Goal: Transaction & Acquisition: Purchase product/service

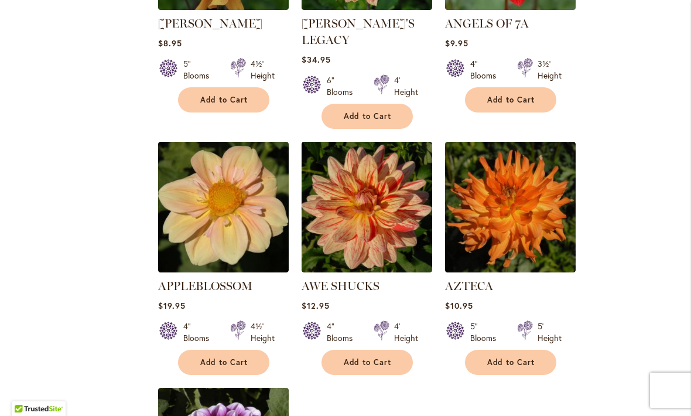
scroll to position [1142, 0]
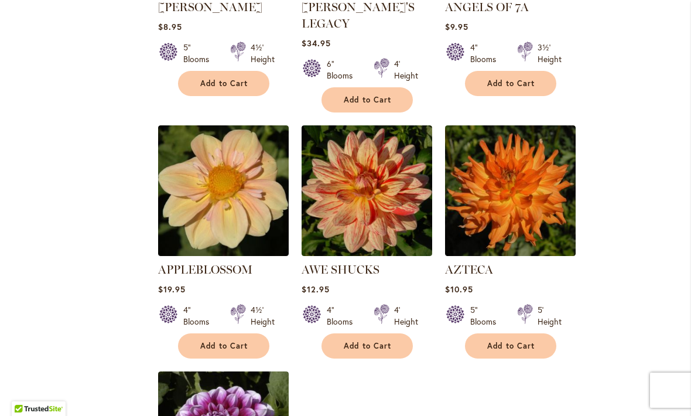
select select "**"
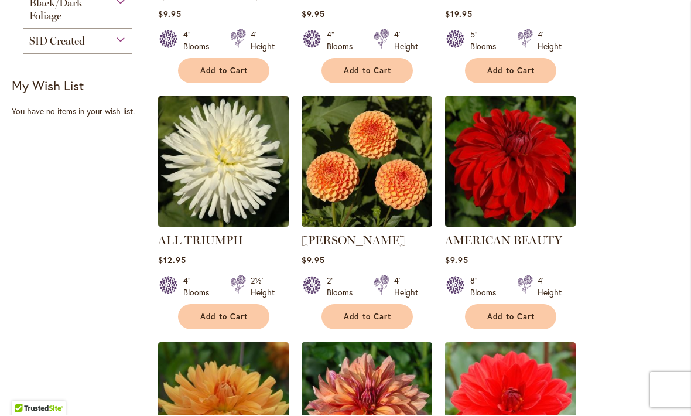
scroll to position [668, 0]
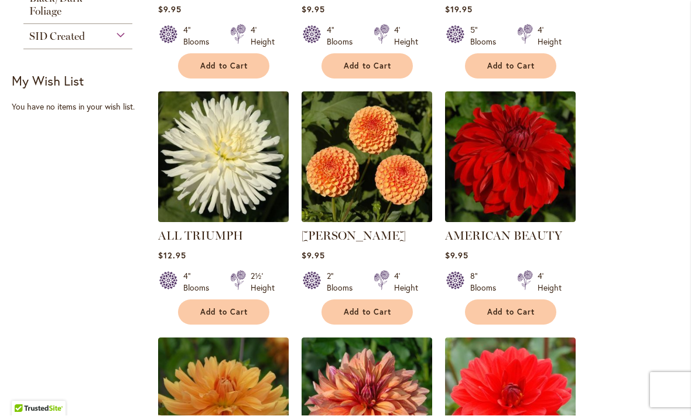
click at [510, 308] on span "Add to Cart" at bounding box center [511, 312] width 48 height 10
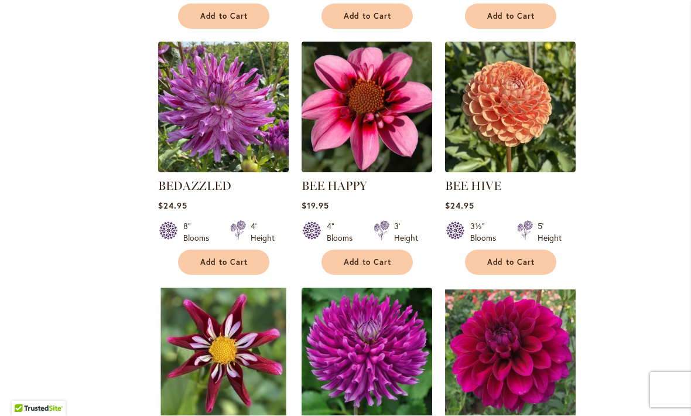
scroll to position [2213, 0]
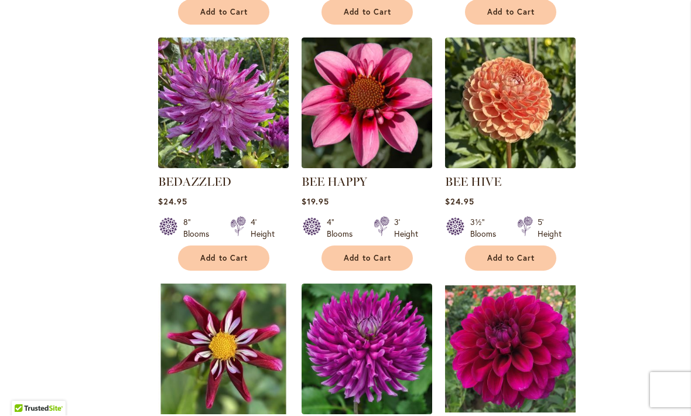
click at [158, 368] on img at bounding box center [223, 349] width 131 height 131
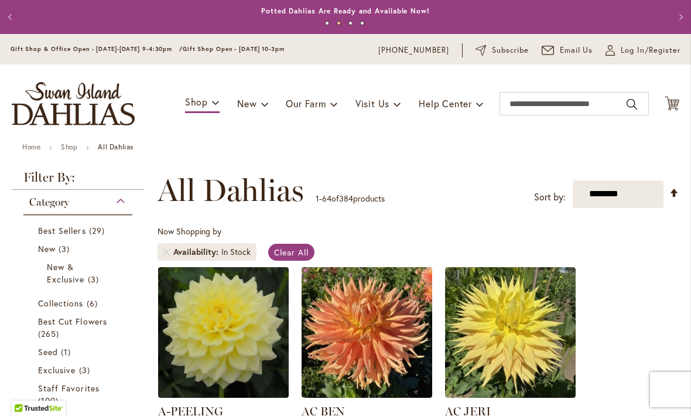
click at [671, 102] on icon at bounding box center [672, 104] width 15 height 14
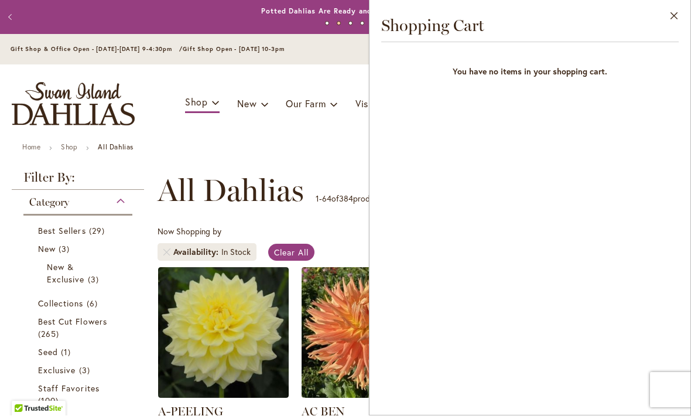
click at [163, 256] on link "Remove Availability In Stock" at bounding box center [166, 252] width 7 height 7
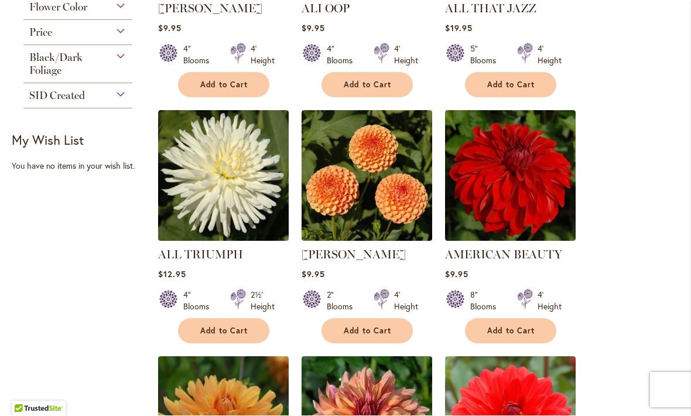
scroll to position [696, 0]
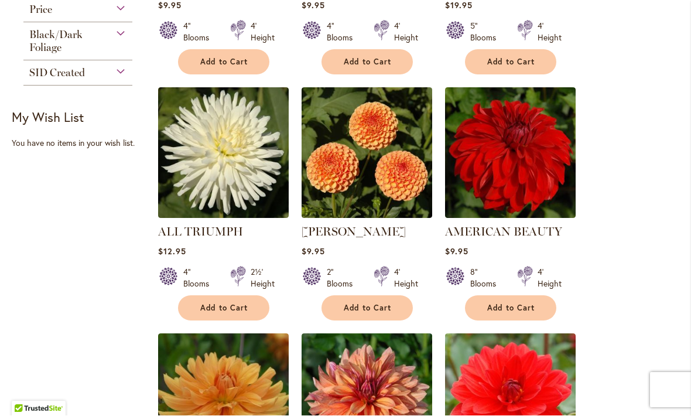
click at [502, 309] on span "Add to Cart" at bounding box center [511, 308] width 48 height 10
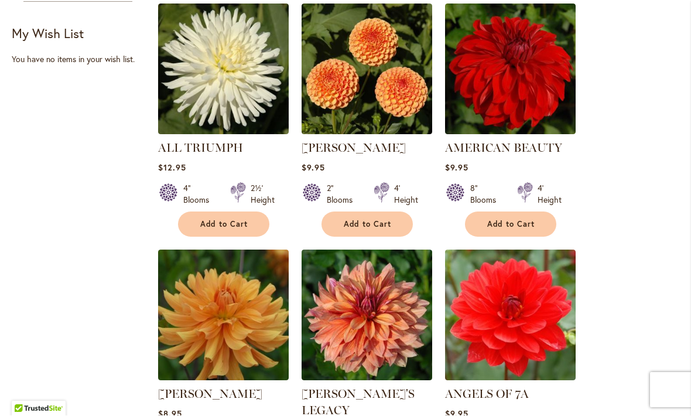
scroll to position [791, 0]
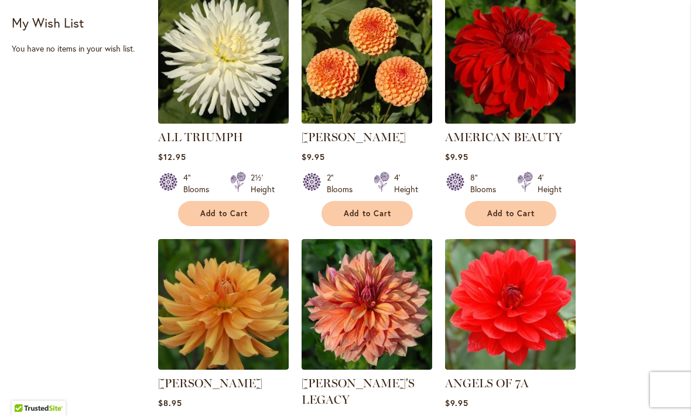
click at [366, 211] on span "Add to Cart" at bounding box center [368, 214] width 48 height 10
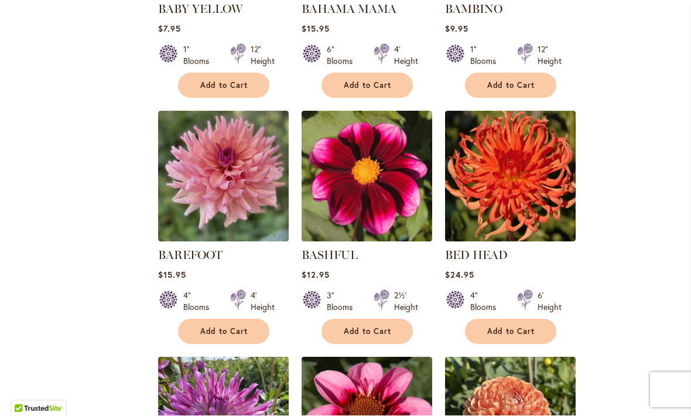
scroll to position [1923, 0]
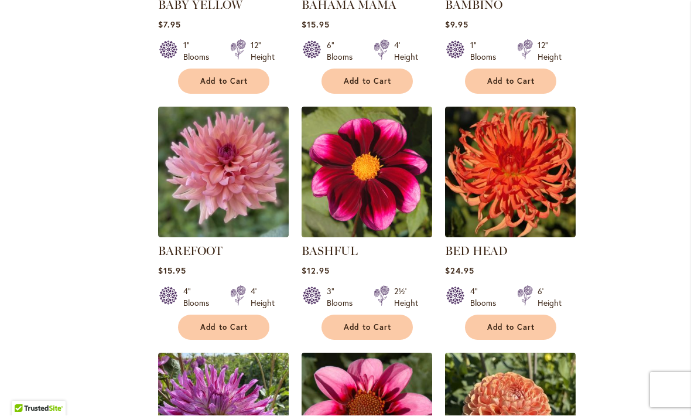
click at [225, 323] on span "Add to Cart" at bounding box center [224, 328] width 48 height 10
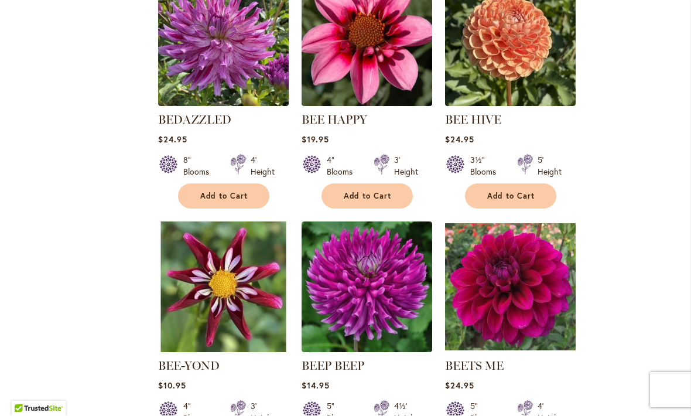
scroll to position [2301, 0]
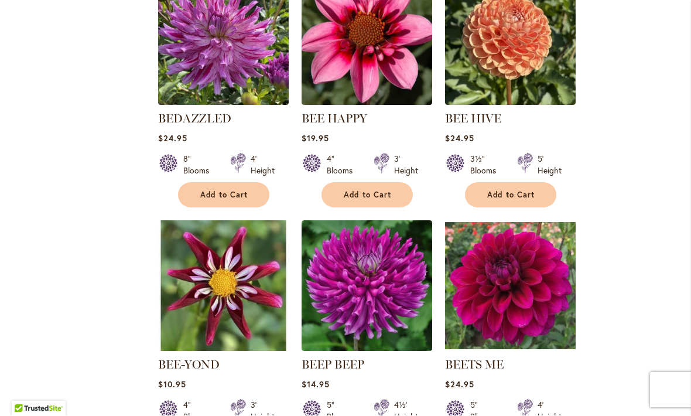
click at [500, 190] on span "Add to Cart" at bounding box center [511, 195] width 48 height 10
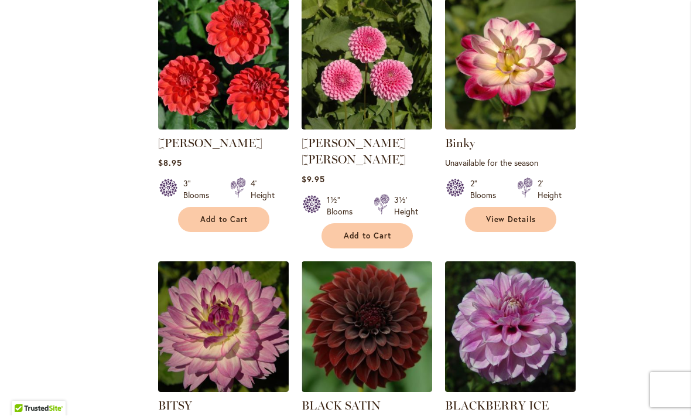
scroll to position [2769, 0]
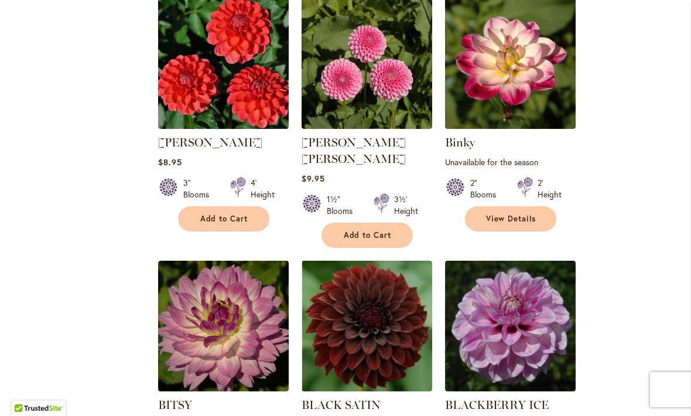
click at [377, 231] on span "Add to Cart" at bounding box center [368, 236] width 48 height 10
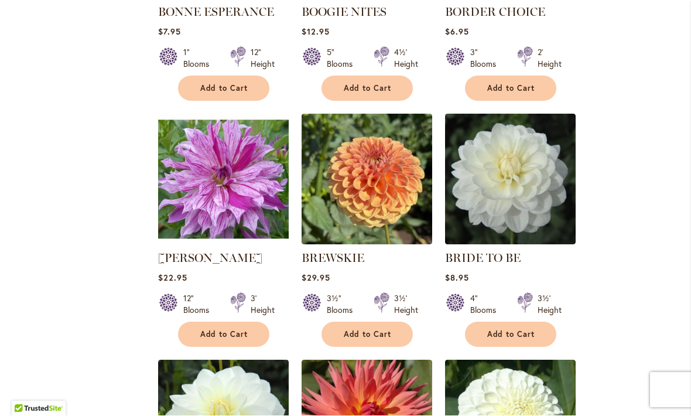
scroll to position [4147, 0]
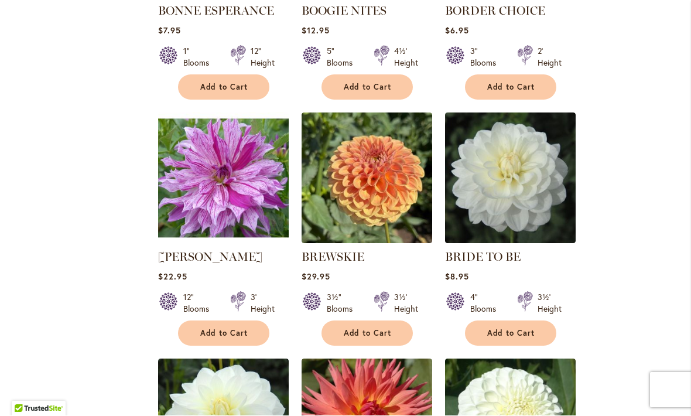
click at [496, 321] on button "Add to Cart" at bounding box center [510, 333] width 91 height 25
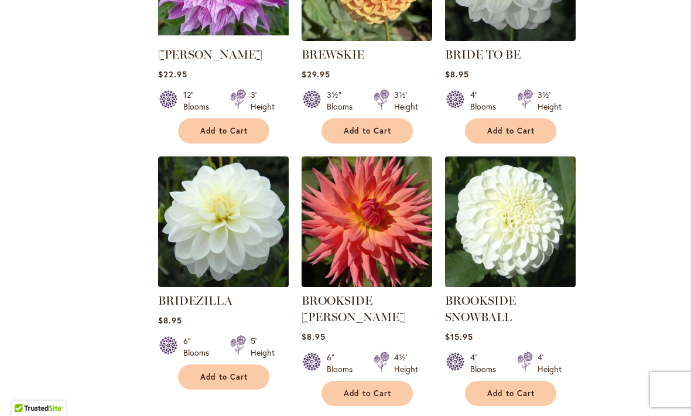
scroll to position [4353, 0]
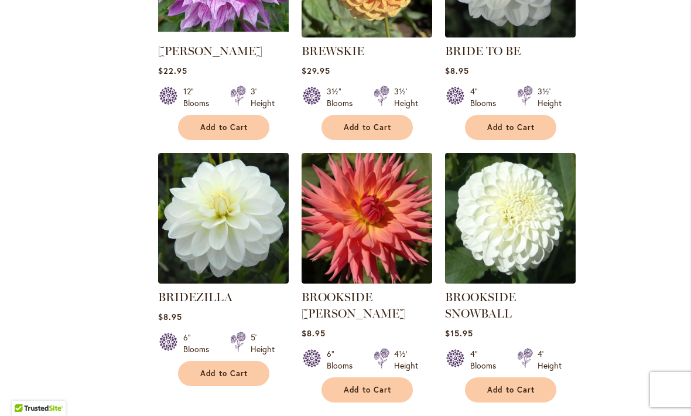
click at [226, 369] on span "Add to Cart" at bounding box center [224, 374] width 48 height 10
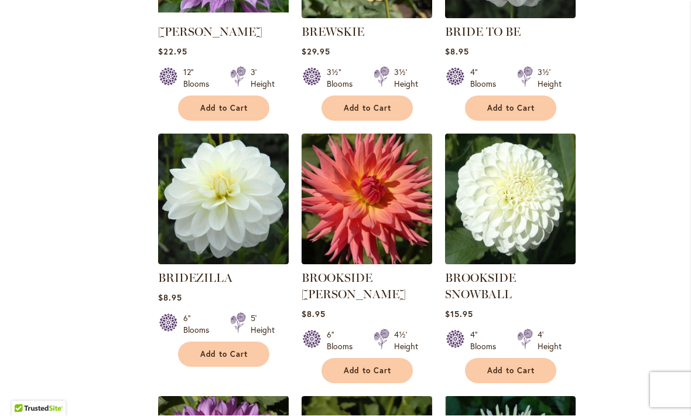
scroll to position [4381, 0]
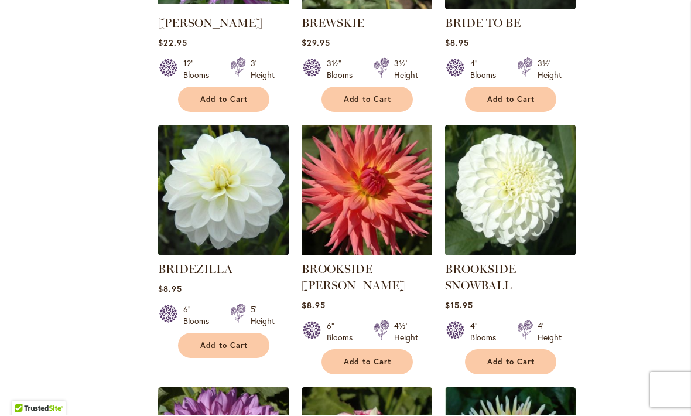
click at [509, 357] on span "Add to Cart" at bounding box center [511, 362] width 48 height 10
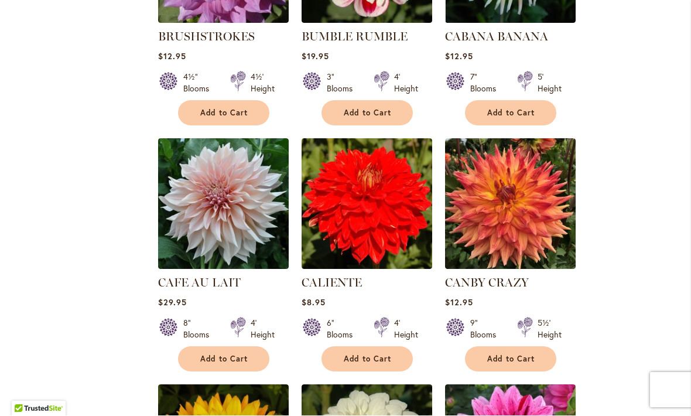
scroll to position [4881, 0]
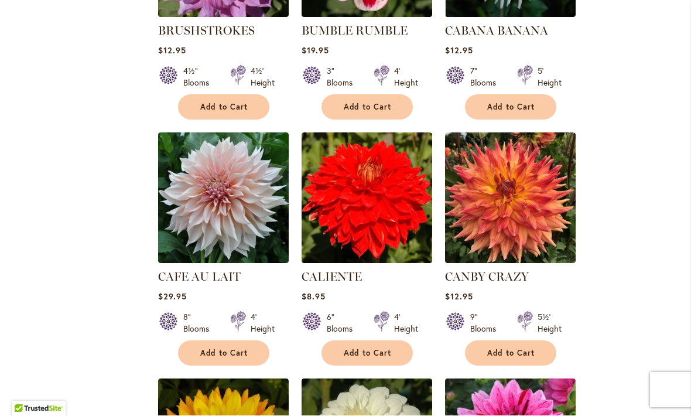
click at [518, 341] on button "Add to Cart" at bounding box center [510, 353] width 91 height 25
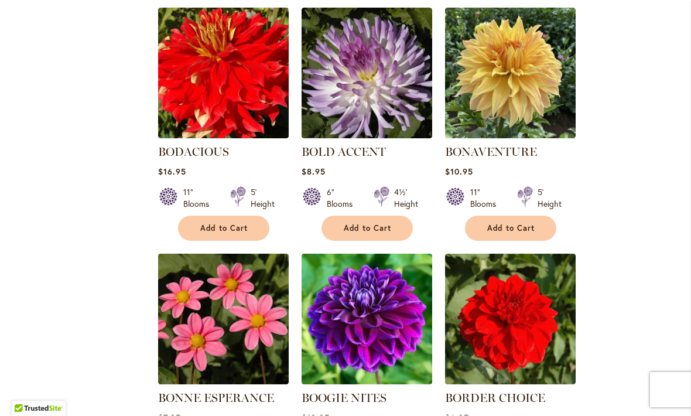
scroll to position [3722, 0]
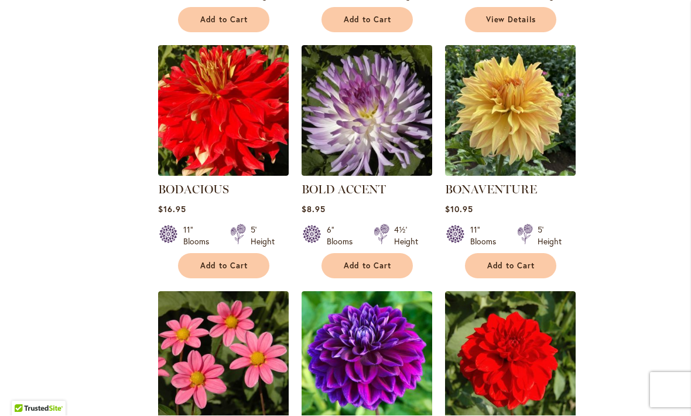
click at [369, 261] on span "Add to Cart" at bounding box center [368, 266] width 48 height 10
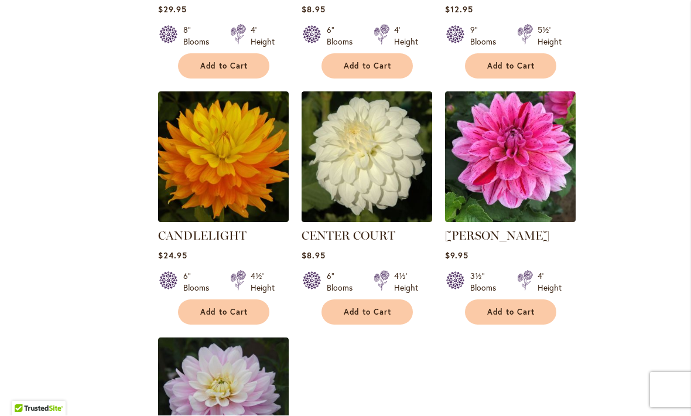
scroll to position [5229, 0]
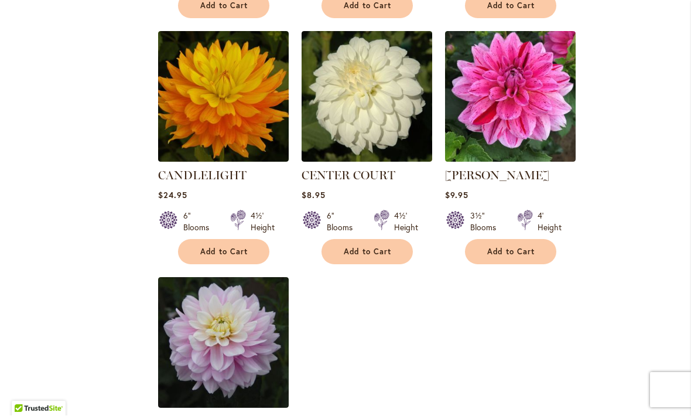
click at [365, 247] on span "Add to Cart" at bounding box center [368, 252] width 48 height 10
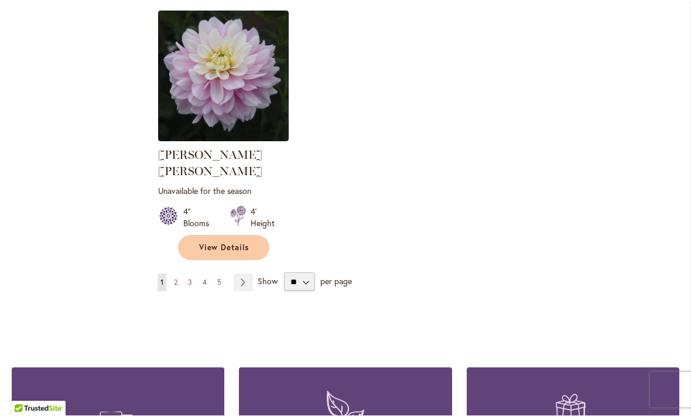
scroll to position [5517, 0]
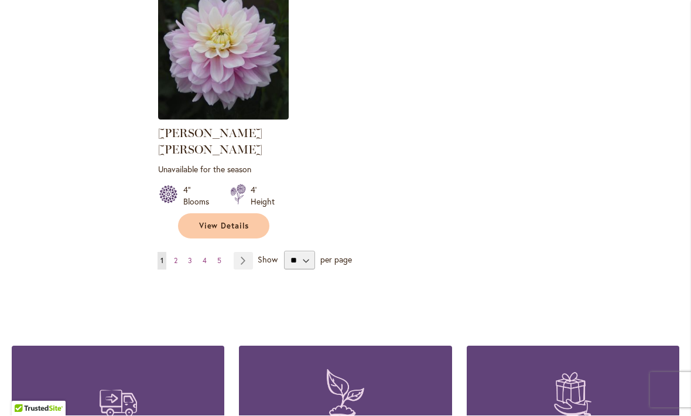
click at [179, 252] on link "Page 2" at bounding box center [175, 261] width 9 height 18
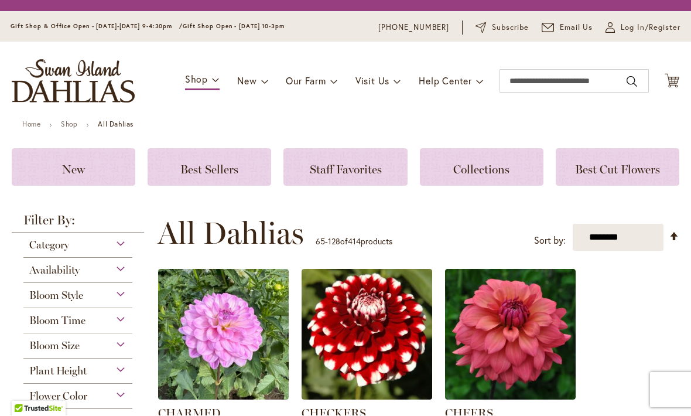
scroll to position [283, 0]
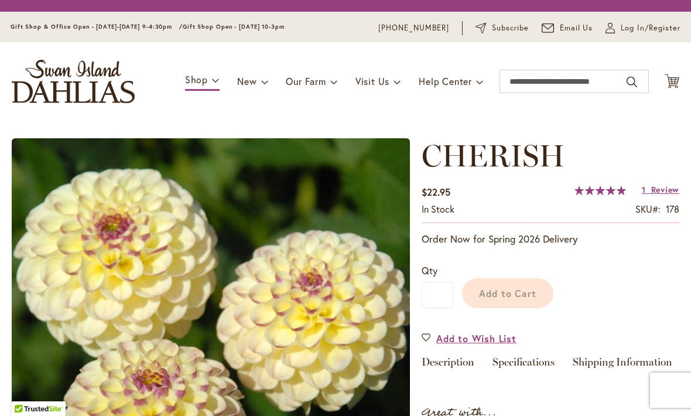
scroll to position [111, 0]
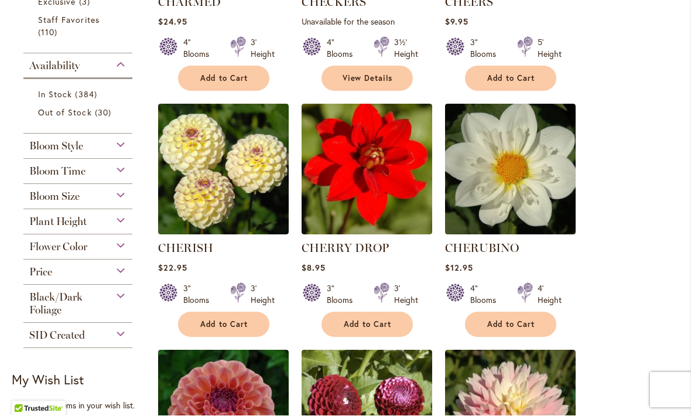
scroll to position [433, 0]
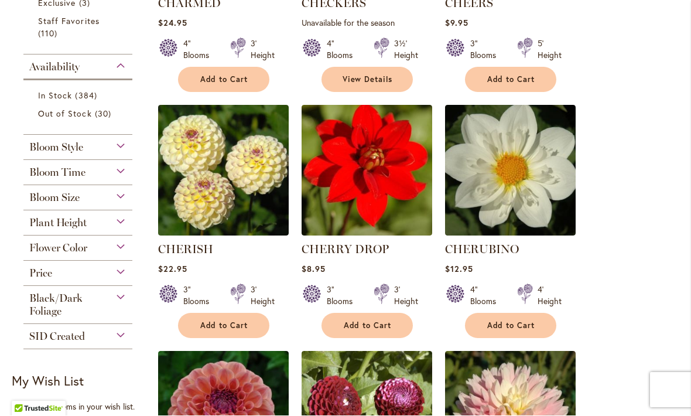
click at [226, 322] on span "Add to Cart" at bounding box center [224, 326] width 48 height 10
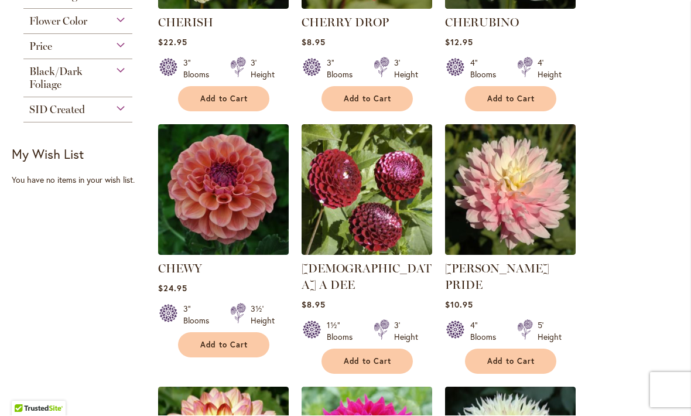
scroll to position [661, 0]
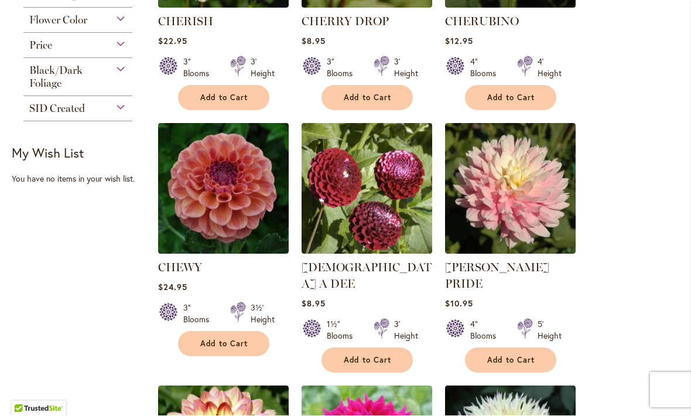
click at [227, 341] on span "Add to Cart" at bounding box center [224, 344] width 48 height 10
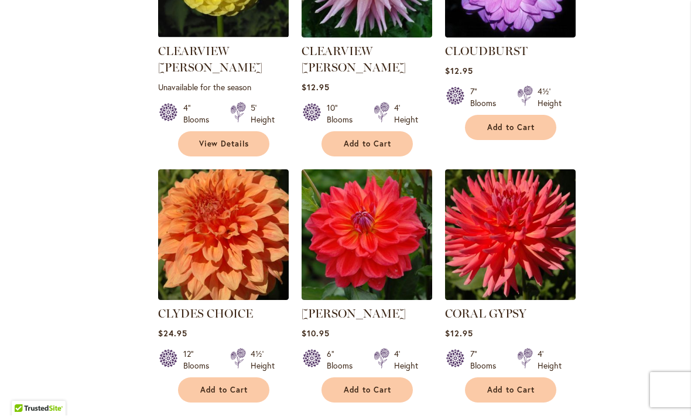
scroll to position [1408, 0]
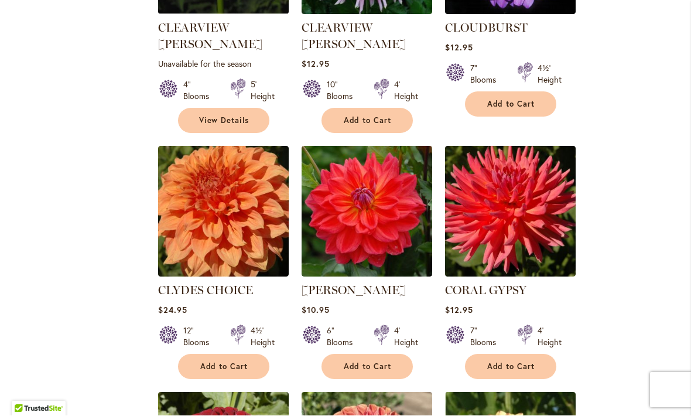
click at [359, 354] on button "Add to Cart" at bounding box center [366, 366] width 91 height 25
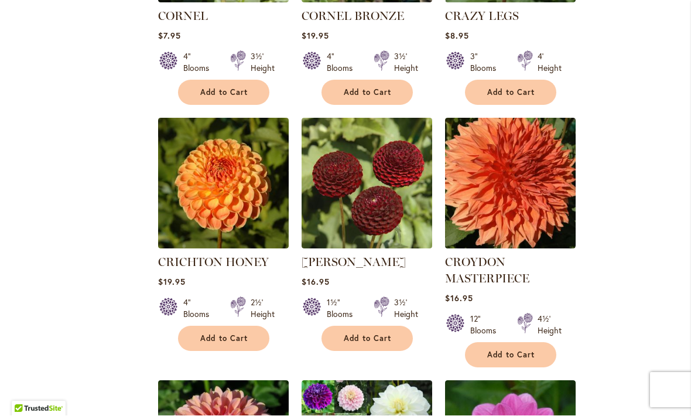
scroll to position [1927, 0]
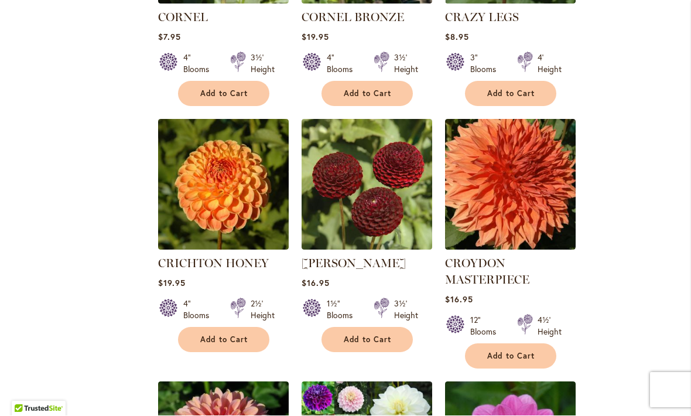
click at [230, 335] on span "Add to Cart" at bounding box center [224, 340] width 48 height 10
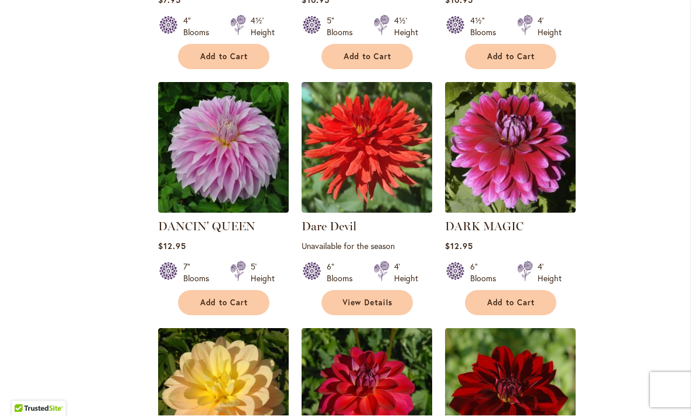
scroll to position [2749, 0]
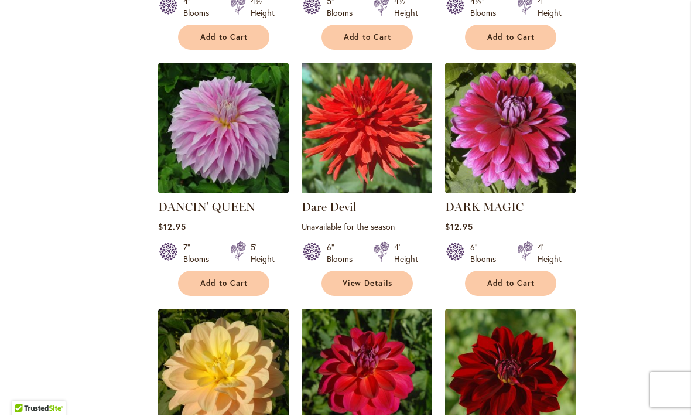
click at [232, 279] on span "Add to Cart" at bounding box center [224, 284] width 48 height 10
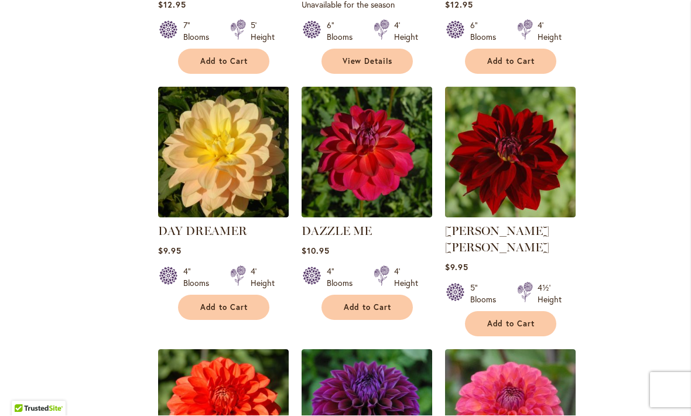
scroll to position [2976, 0]
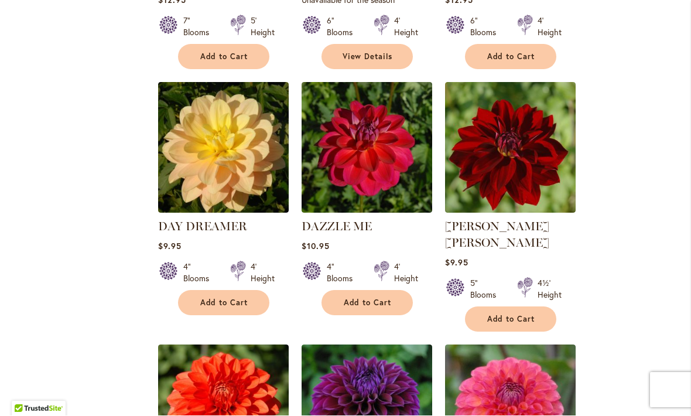
click at [512, 314] on span "Add to Cart" at bounding box center [511, 319] width 48 height 10
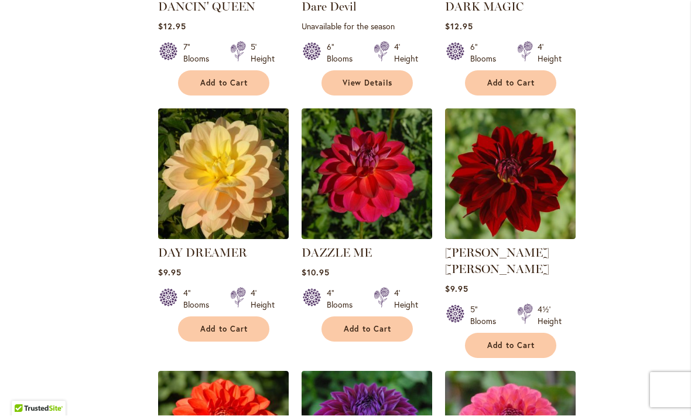
scroll to position [2948, 0]
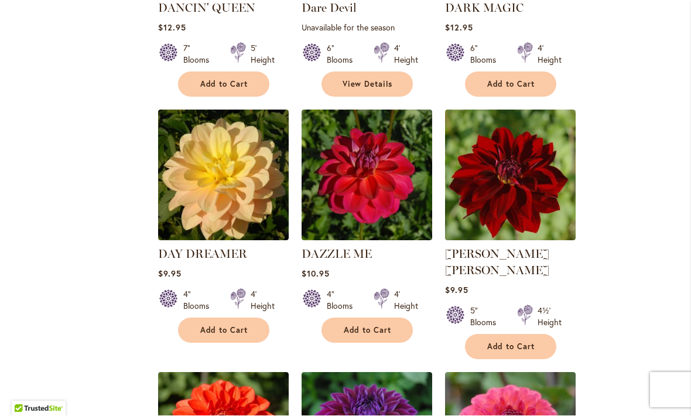
click at [362, 326] on span "Add to Cart" at bounding box center [368, 331] width 48 height 10
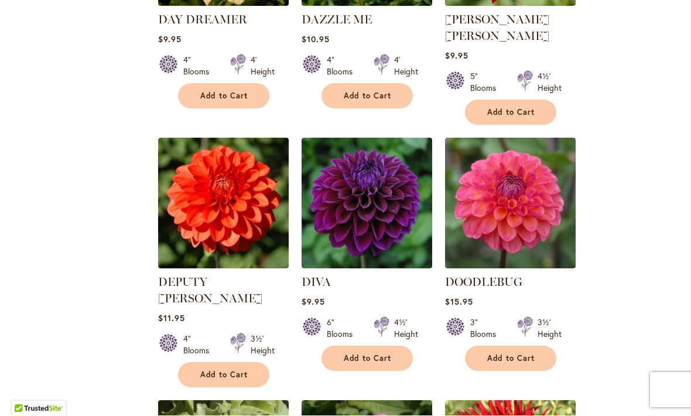
scroll to position [3184, 0]
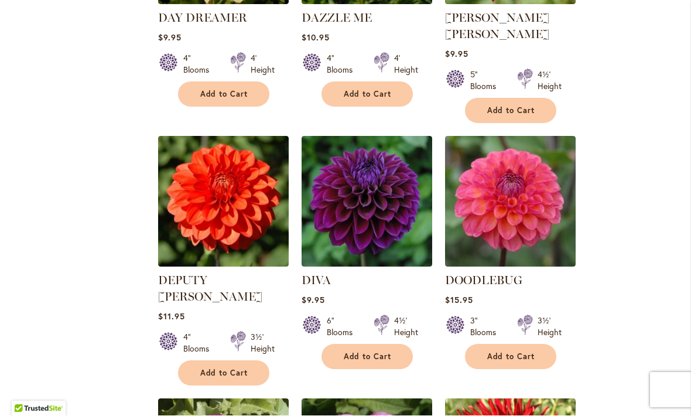
click at [384, 344] on button "Add to Cart" at bounding box center [366, 356] width 91 height 25
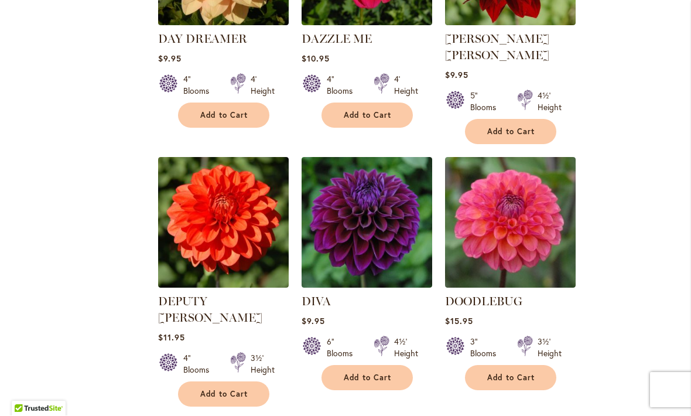
scroll to position [3169, 0]
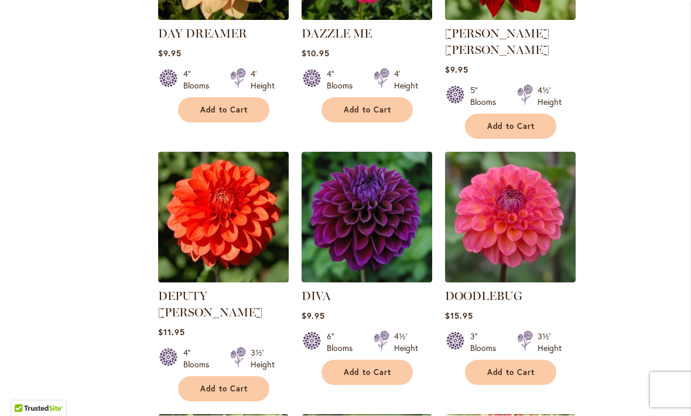
click at [509, 368] on span "Add to Cart" at bounding box center [511, 373] width 48 height 10
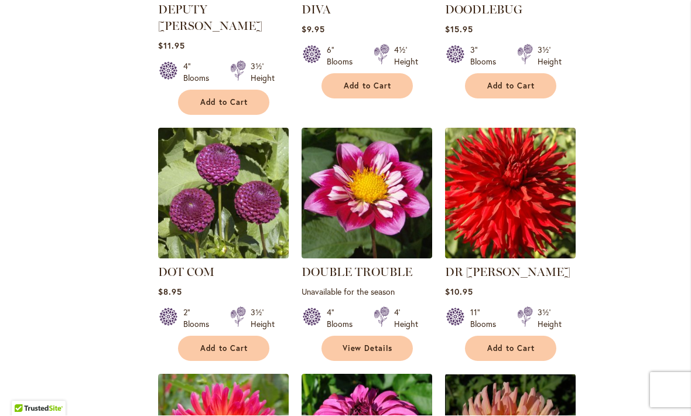
scroll to position [3454, 0]
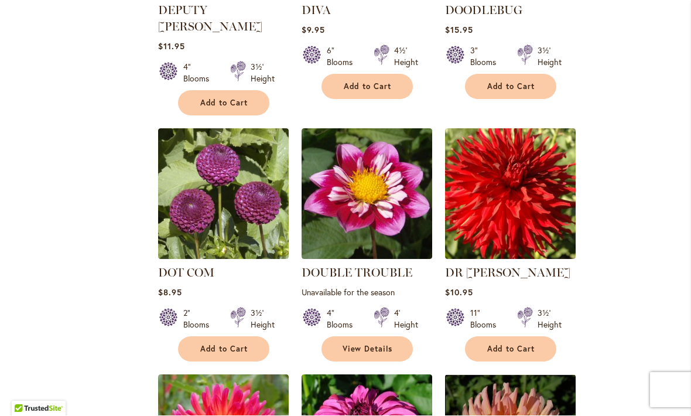
click at [508, 337] on button "Add to Cart" at bounding box center [510, 349] width 91 height 25
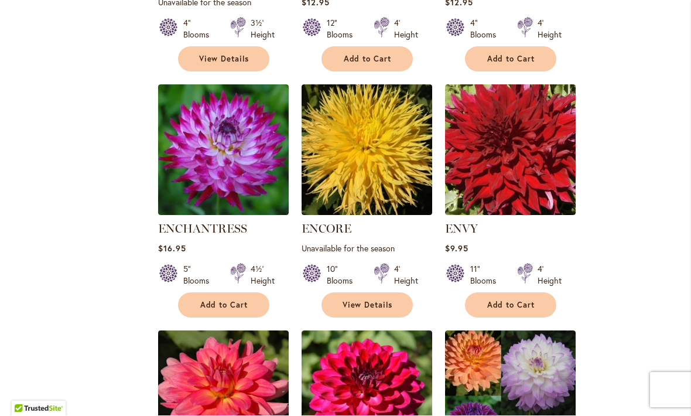
scroll to position [4483, 0]
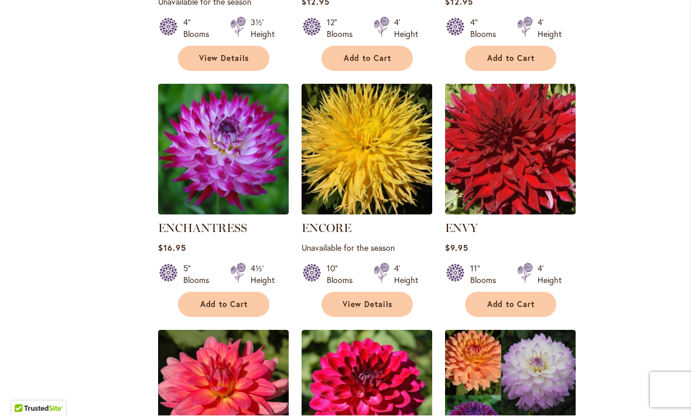
click at [223, 300] on span "Add to Cart" at bounding box center [224, 305] width 48 height 10
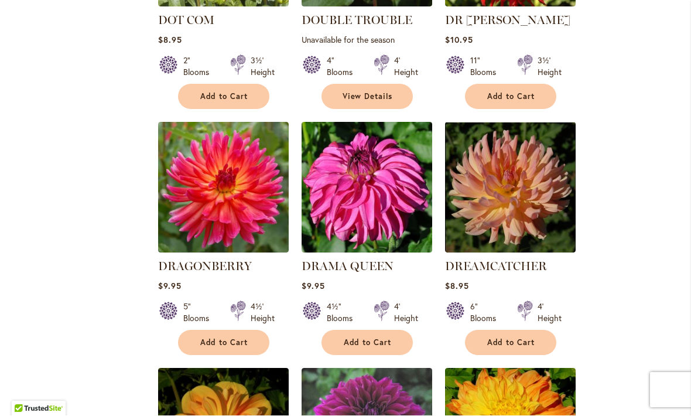
scroll to position [3707, 0]
click at [211, 338] on span "Add to Cart" at bounding box center [224, 343] width 48 height 10
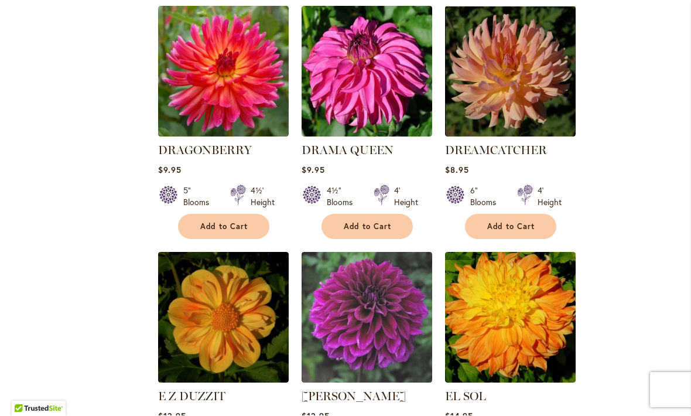
scroll to position [3804, 0]
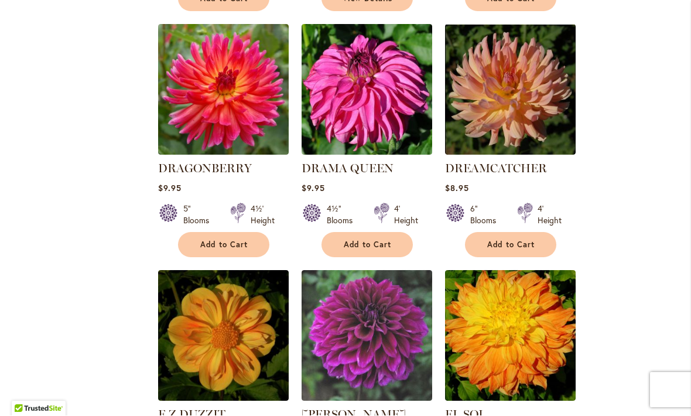
click at [370, 232] on button "Add to Cart" at bounding box center [366, 244] width 91 height 25
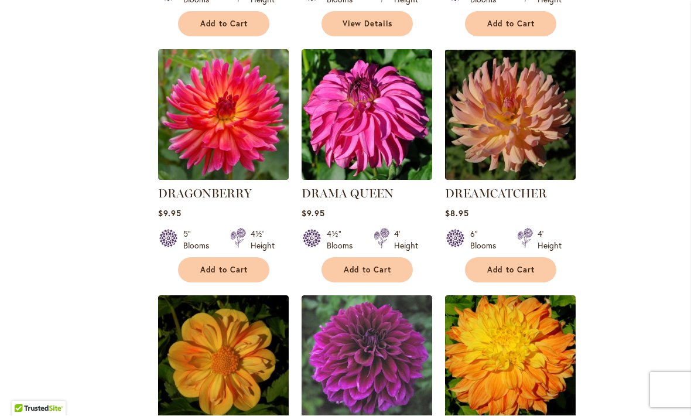
scroll to position [3782, 0]
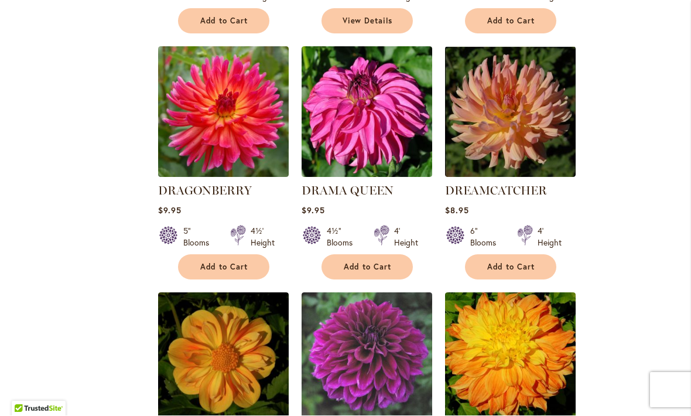
click at [504, 262] on span "Add to Cart" at bounding box center [511, 267] width 48 height 10
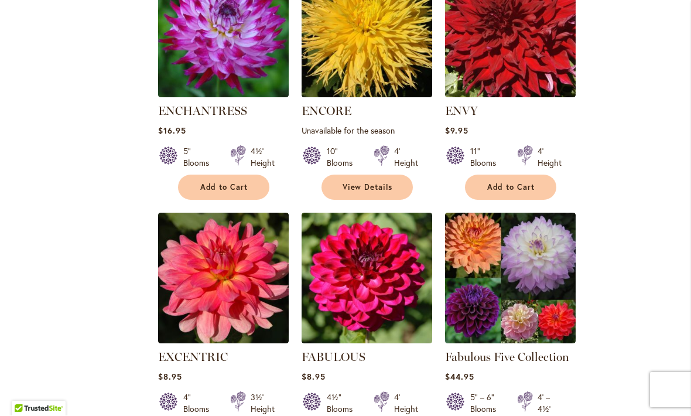
scroll to position [4611, 0]
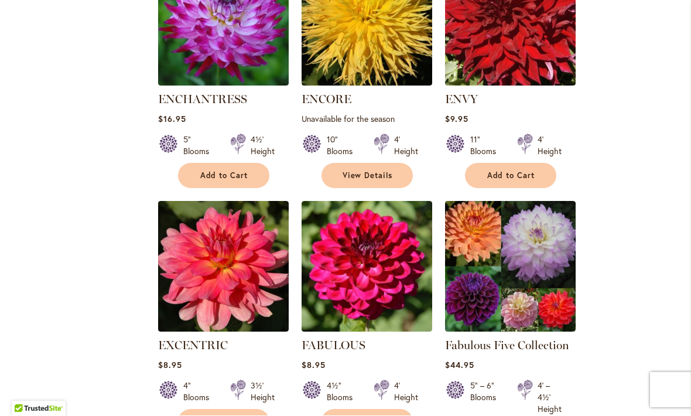
click at [211, 409] on button "Add to Cart" at bounding box center [223, 421] width 91 height 25
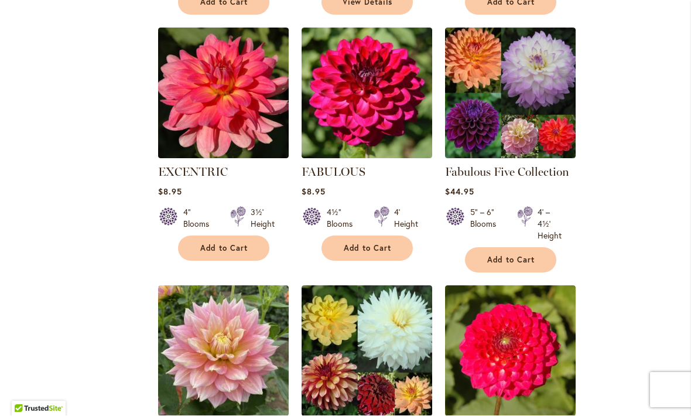
scroll to position [4629, 0]
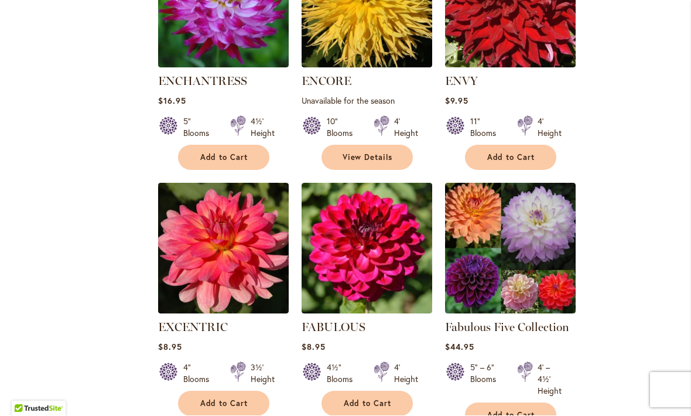
click at [369, 391] on button "Add to Cart" at bounding box center [366, 403] width 91 height 25
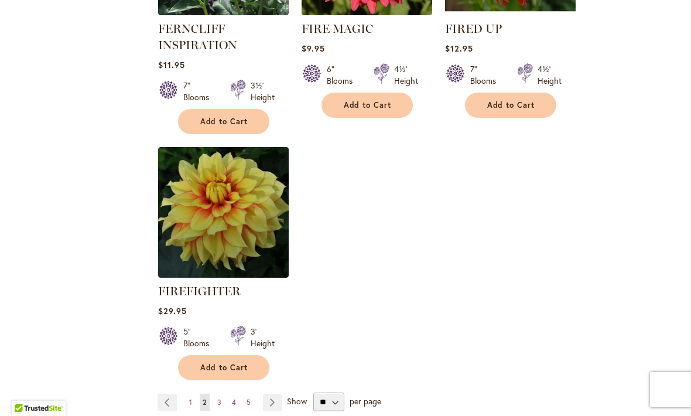
scroll to position [5469, 0]
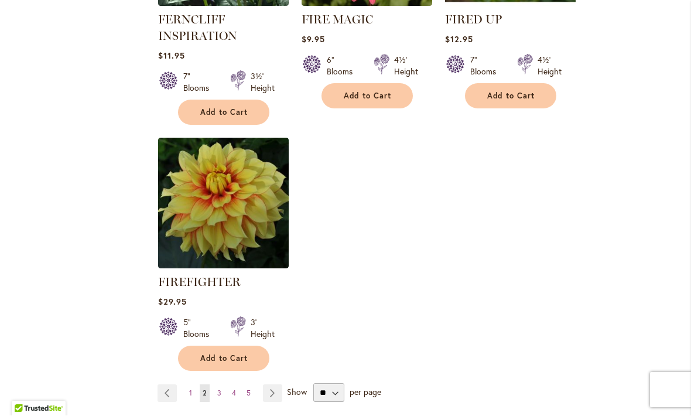
click at [223, 385] on link "Page 3" at bounding box center [219, 394] width 10 height 18
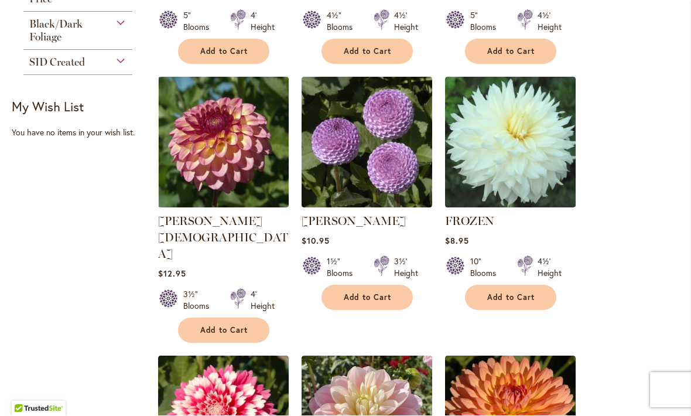
scroll to position [711, 0]
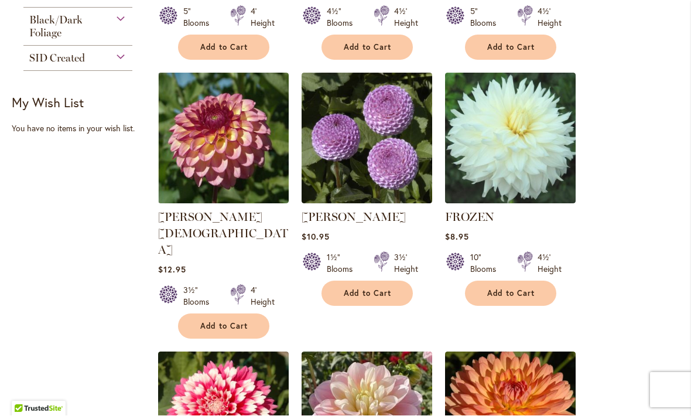
click at [504, 289] on span "Add to Cart" at bounding box center [511, 294] width 48 height 10
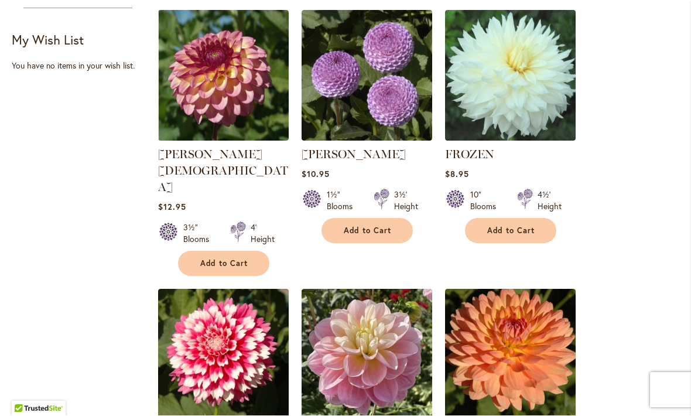
scroll to position [785, 0]
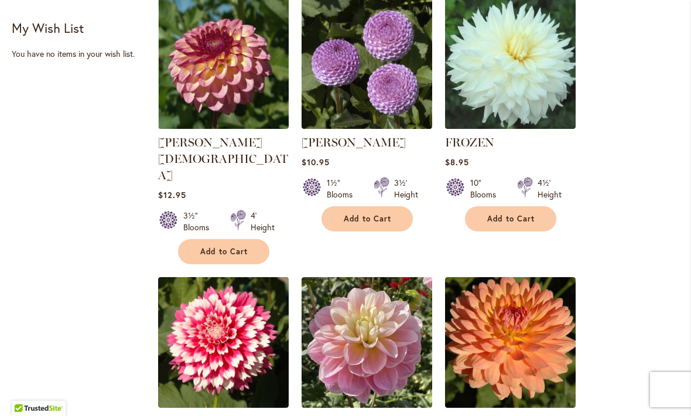
click at [367, 218] on span "Add to Cart" at bounding box center [368, 219] width 48 height 10
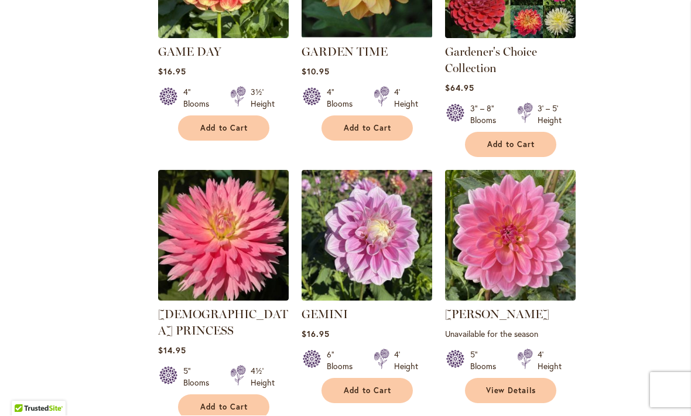
scroll to position [1426, 0]
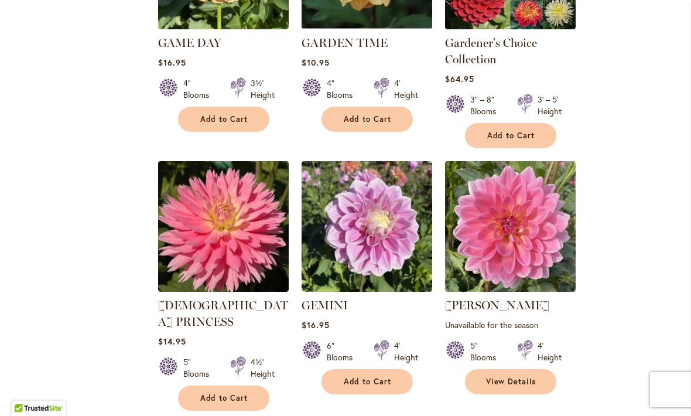
click at [502, 369] on link "View Details" at bounding box center [510, 381] width 91 height 25
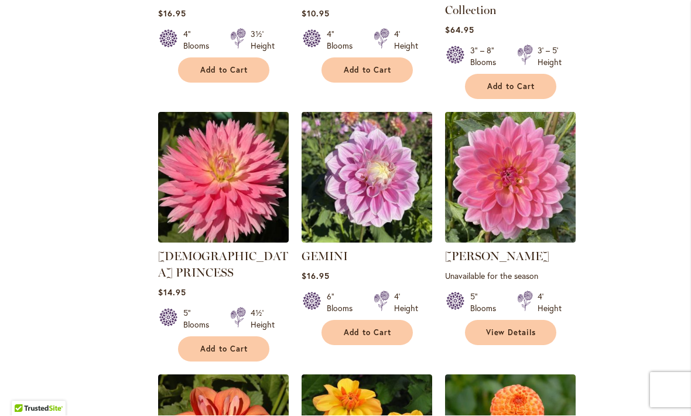
scroll to position [1477, 0]
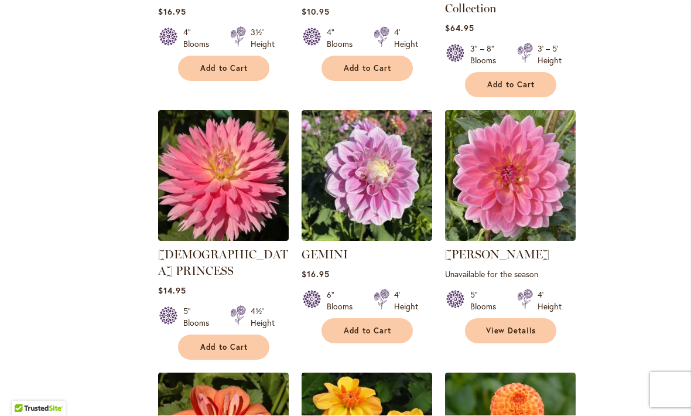
click at [373, 326] on span "Add to Cart" at bounding box center [368, 331] width 48 height 10
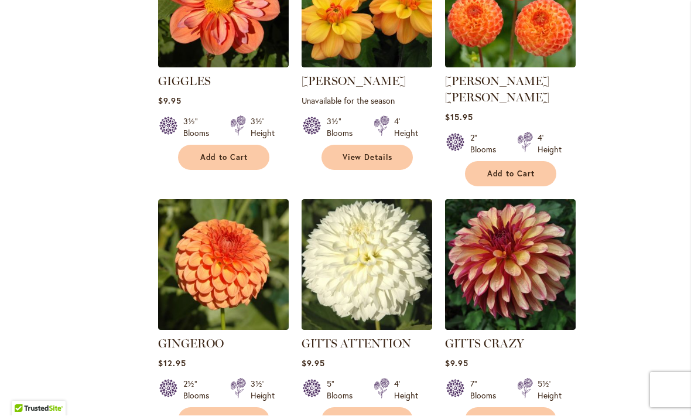
scroll to position [1953, 0]
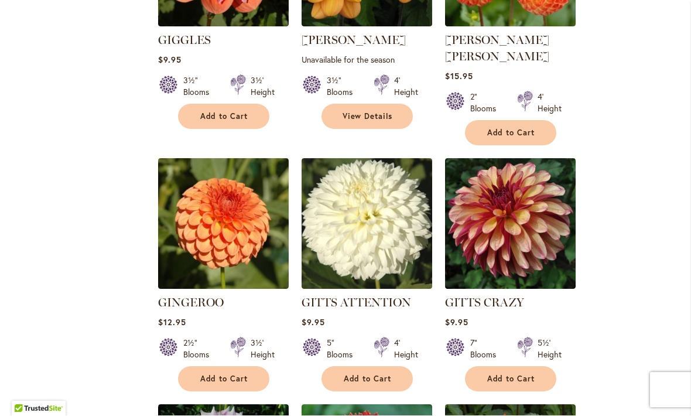
click at [367, 367] on button "Add to Cart" at bounding box center [366, 379] width 91 height 25
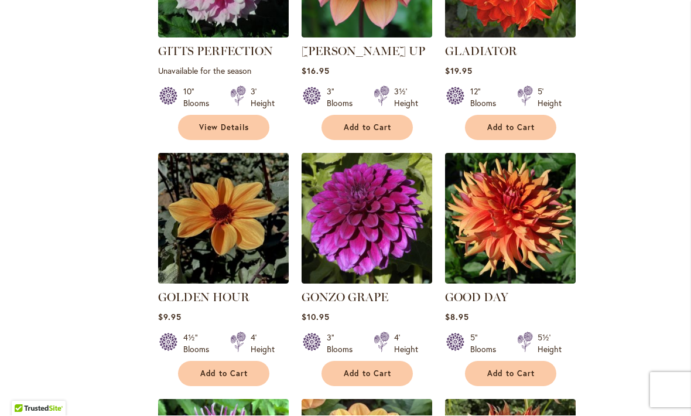
scroll to position [2461, 0]
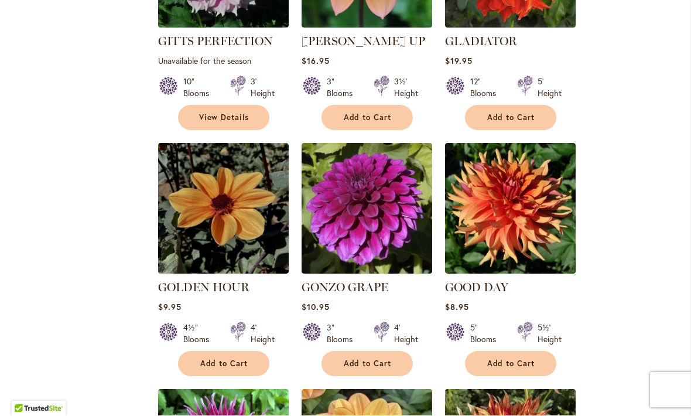
click at [495, 143] on img at bounding box center [510, 208] width 131 height 131
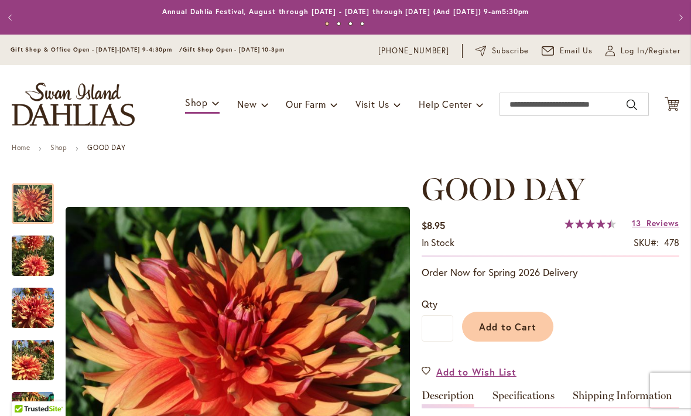
scroll to position [22, 0]
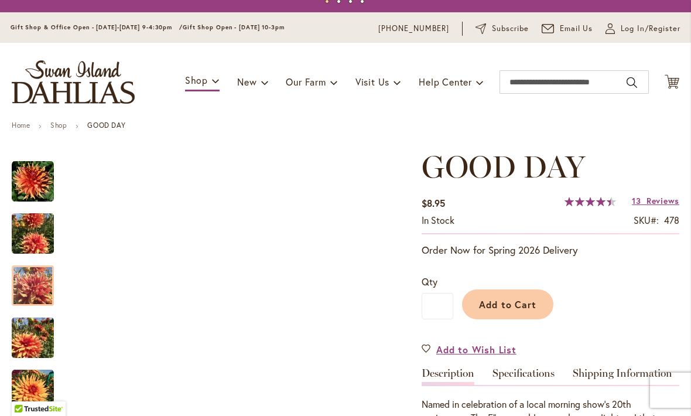
click at [34, 292] on img "GOOD DAY" at bounding box center [33, 286] width 42 height 42
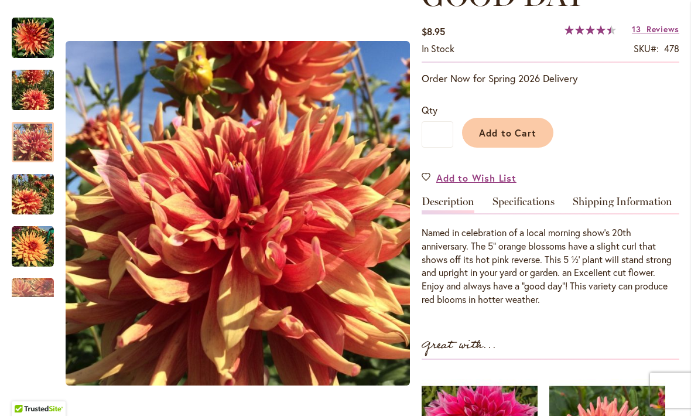
scroll to position [194, 0]
click at [23, 285] on div "Next" at bounding box center [33, 288] width 42 height 18
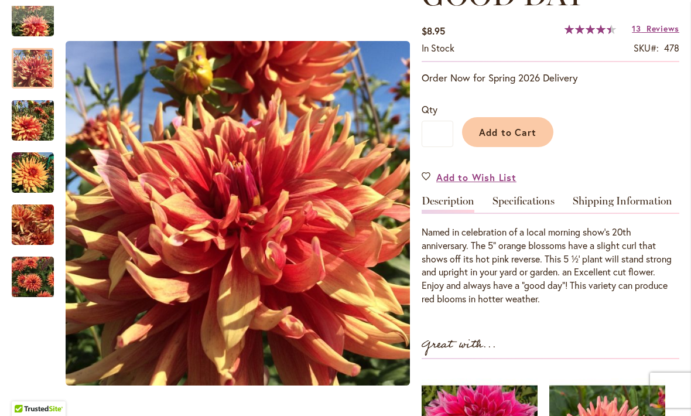
click at [37, 284] on img "GOOD DAY" at bounding box center [33, 277] width 42 height 56
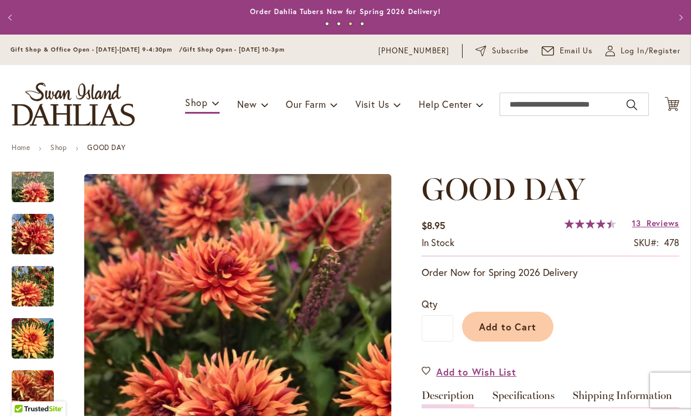
scroll to position [0, 0]
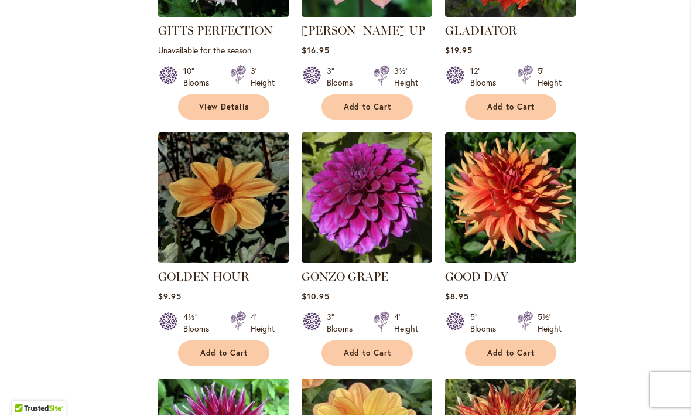
scroll to position [2472, 0]
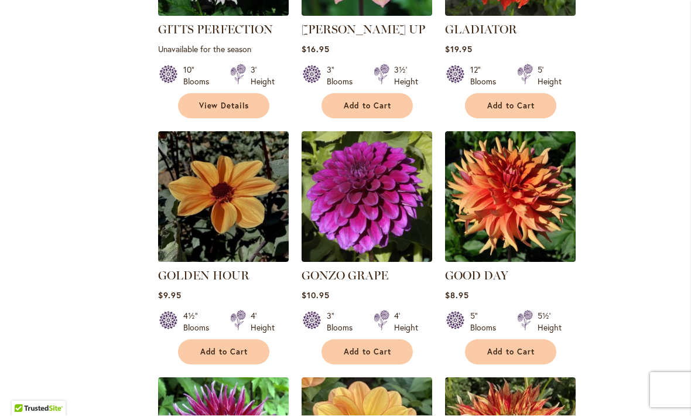
click at [518, 347] on span "Add to Cart" at bounding box center [511, 352] width 48 height 10
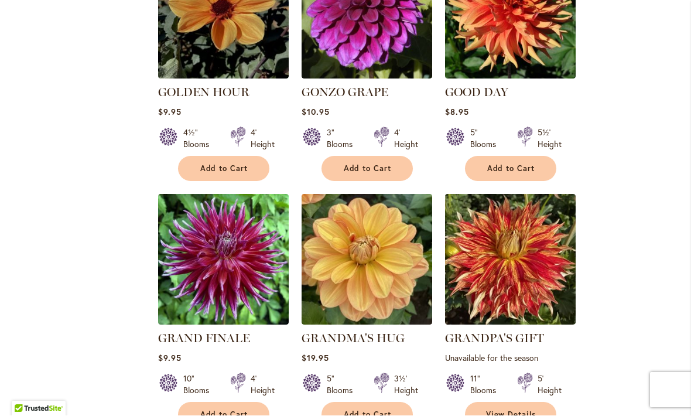
scroll to position [2674, 0]
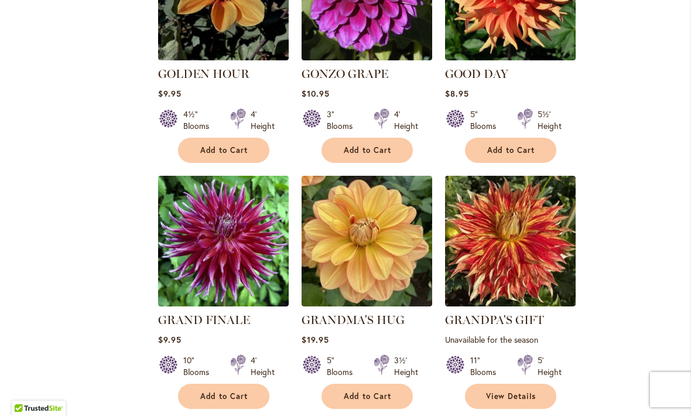
click at [220, 392] on span "Add to Cart" at bounding box center [224, 397] width 48 height 10
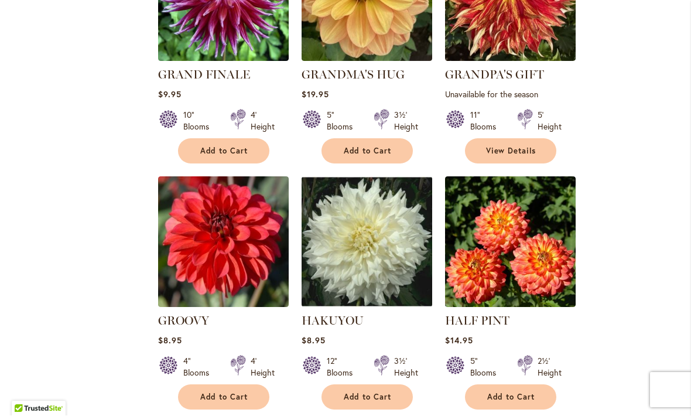
scroll to position [2924, 0]
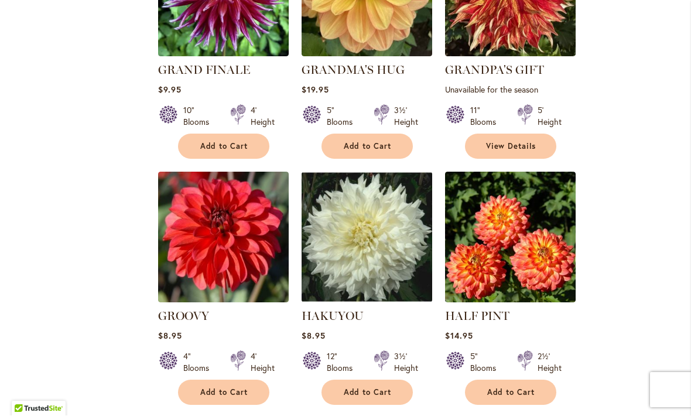
click at [237, 380] on button "Add to Cart" at bounding box center [223, 392] width 91 height 25
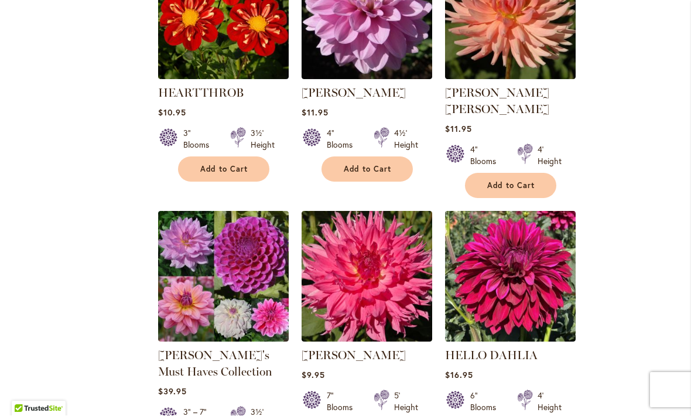
scroll to position [3657, 0]
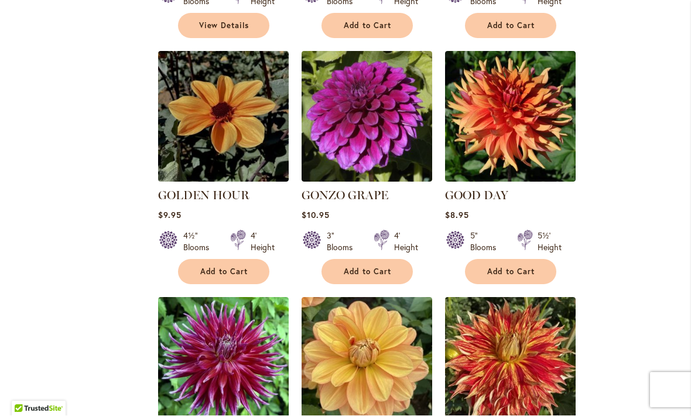
scroll to position [2553, 0]
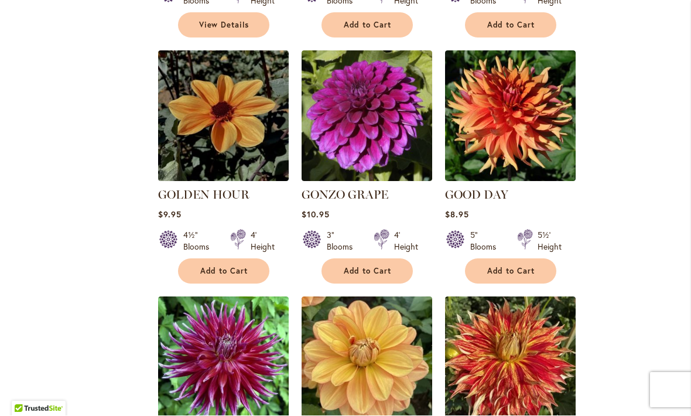
click at [361, 259] on button "Add to Cart" at bounding box center [366, 271] width 91 height 25
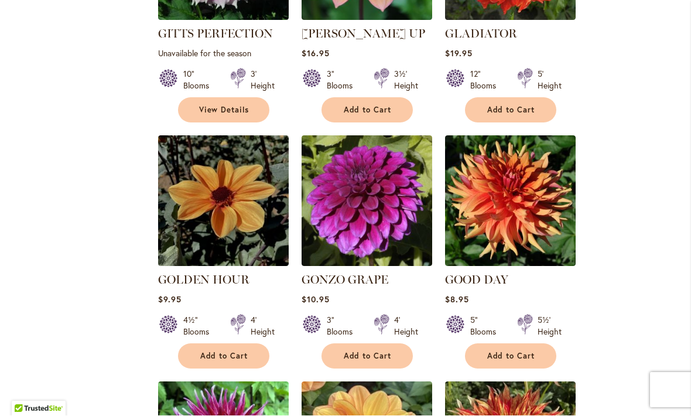
scroll to position [2463, 0]
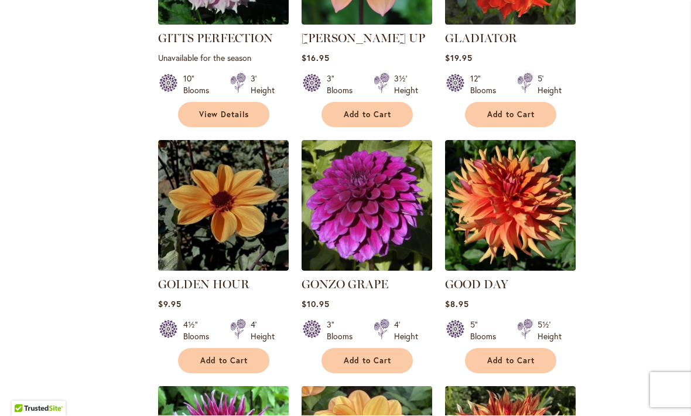
click at [512, 356] on span "Add to Cart" at bounding box center [511, 361] width 48 height 10
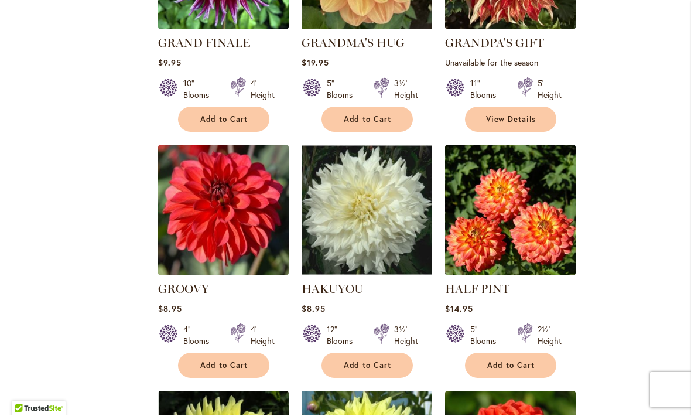
scroll to position [2950, 0]
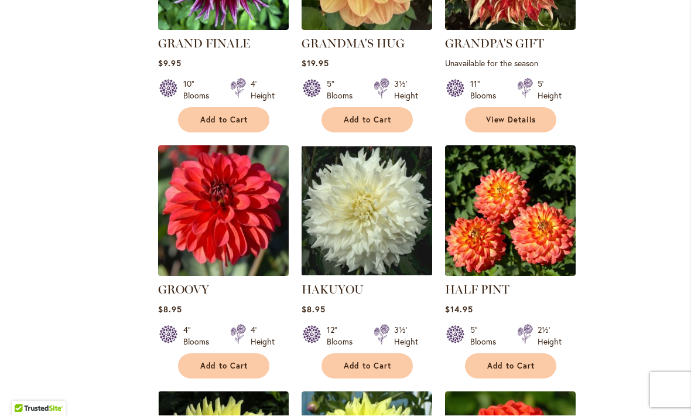
click at [219, 361] on span "Add to Cart" at bounding box center [224, 366] width 48 height 10
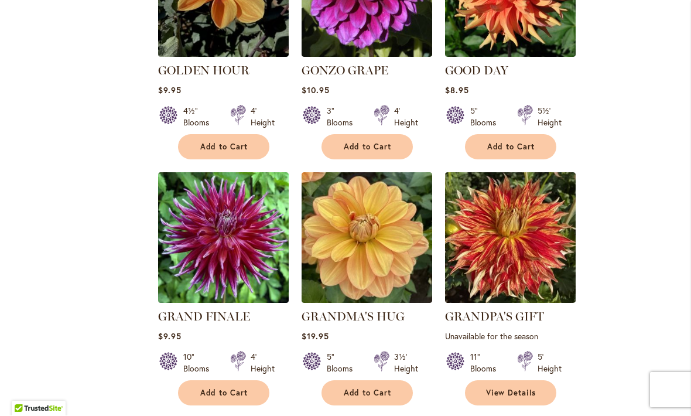
scroll to position [2717, 0]
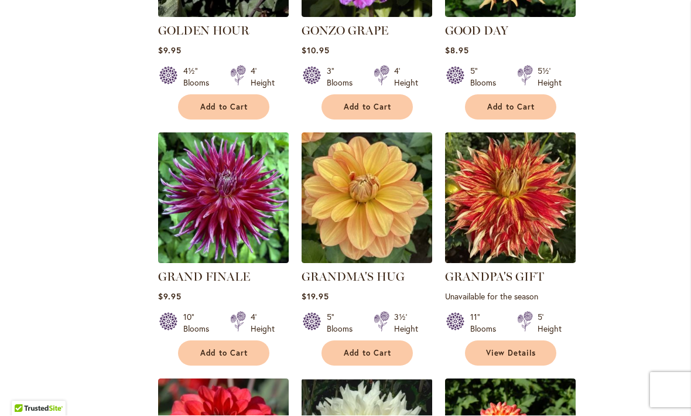
click at [222, 341] on button "Add to Cart" at bounding box center [223, 353] width 91 height 25
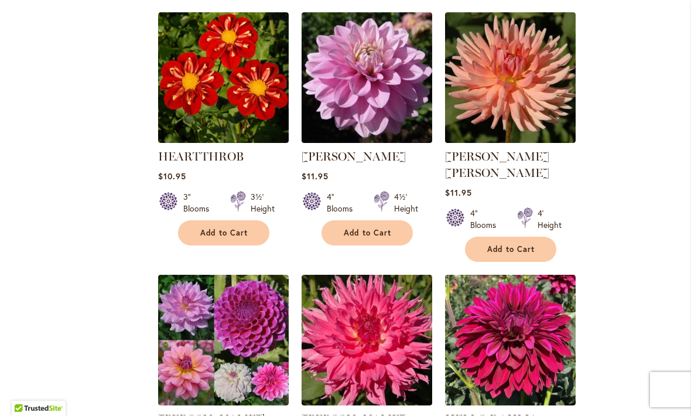
scroll to position [3597, 0]
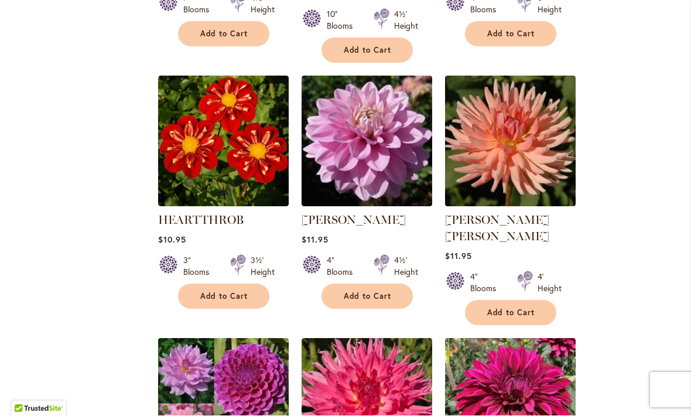
scroll to position [3534, 0]
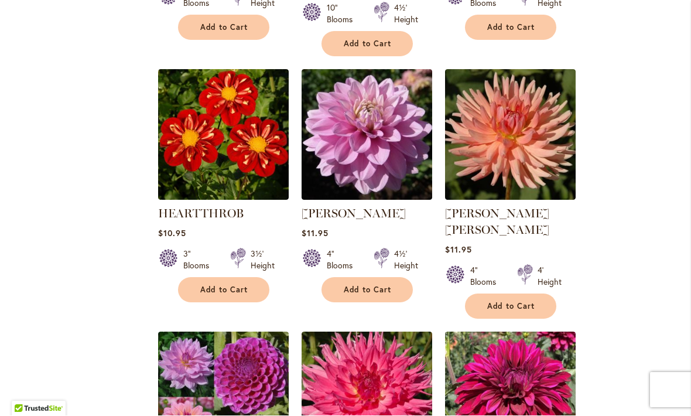
click at [512, 302] on span "Add to Cart" at bounding box center [511, 307] width 48 height 10
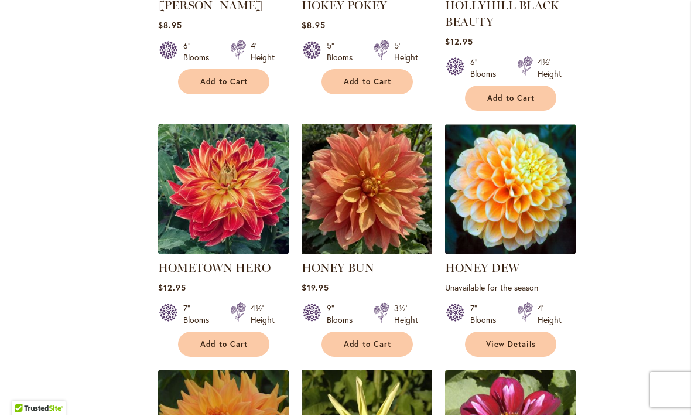
scroll to position [4284, 0]
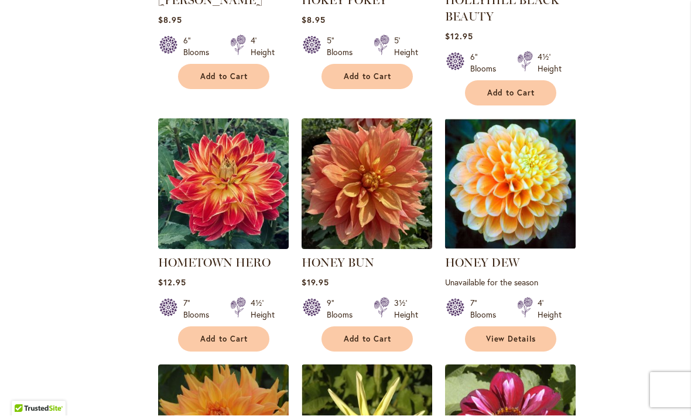
click at [366, 327] on button "Add to Cart" at bounding box center [366, 339] width 91 height 25
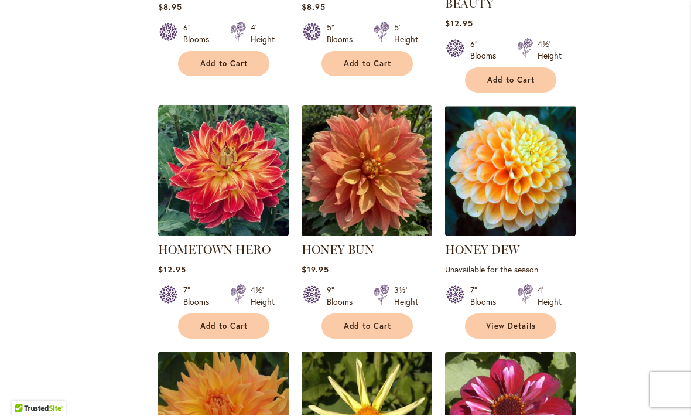
scroll to position [4326, 0]
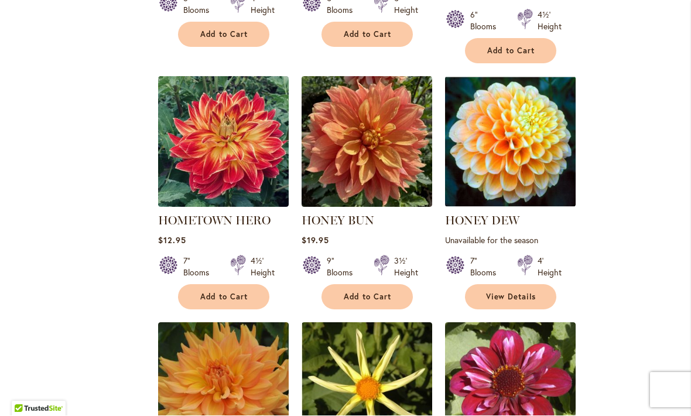
click at [504, 292] on span "View Details" at bounding box center [511, 297] width 50 height 10
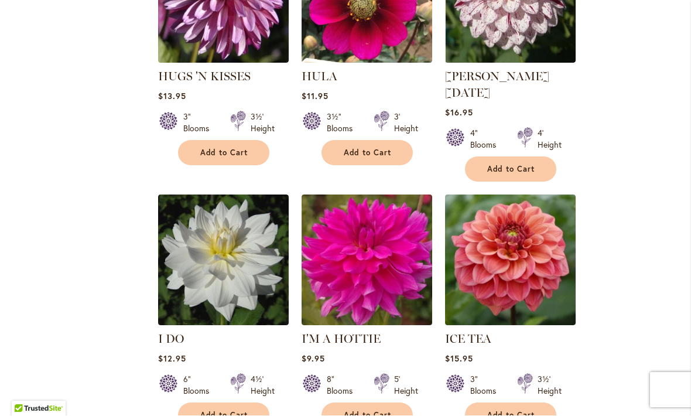
scroll to position [5207, 0]
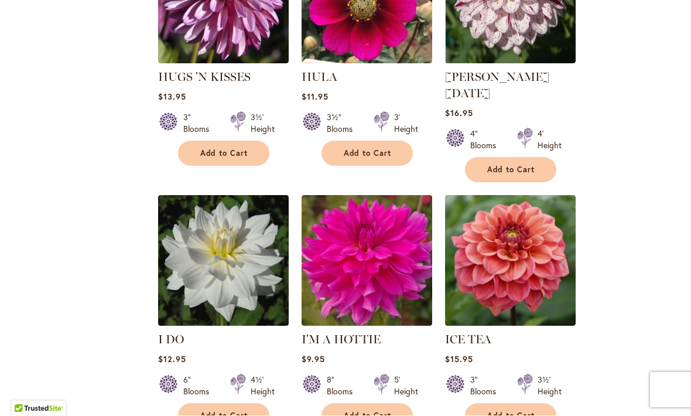
click at [219, 411] on span "Add to Cart" at bounding box center [224, 416] width 48 height 10
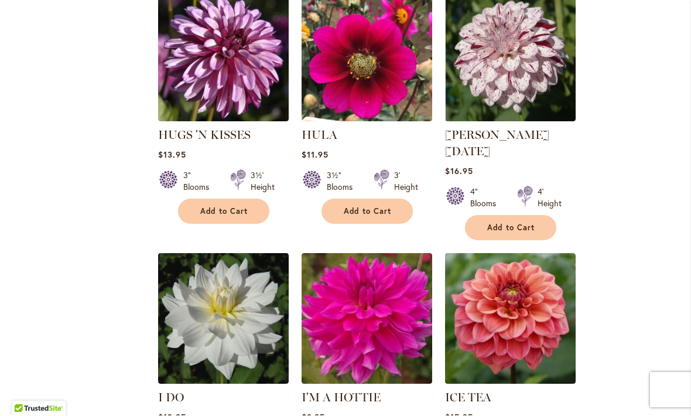
scroll to position [5151, 0]
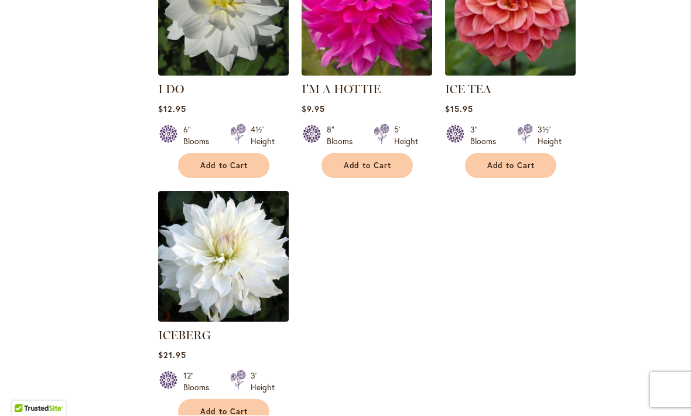
scroll to position [5445, 0]
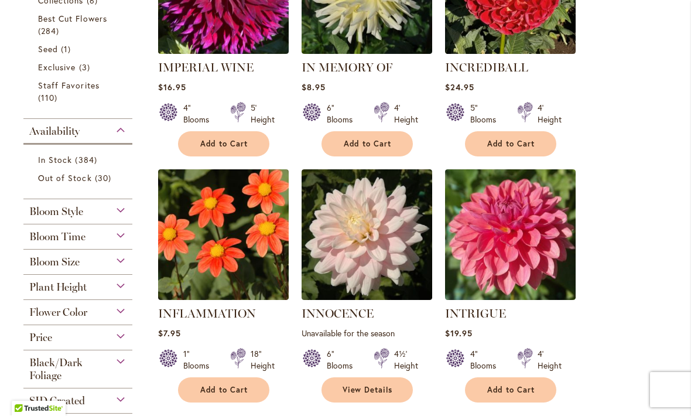
scroll to position [369, 0]
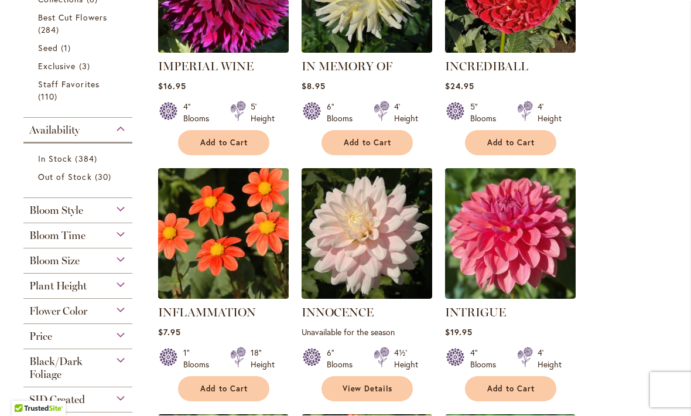
click at [498, 389] on span "Add to Cart" at bounding box center [511, 389] width 48 height 10
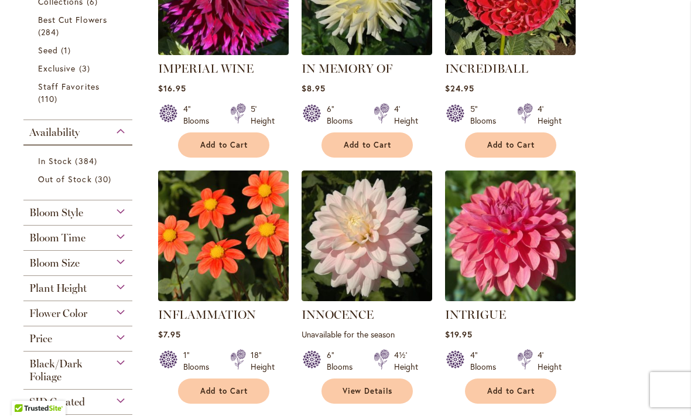
scroll to position [409, 0]
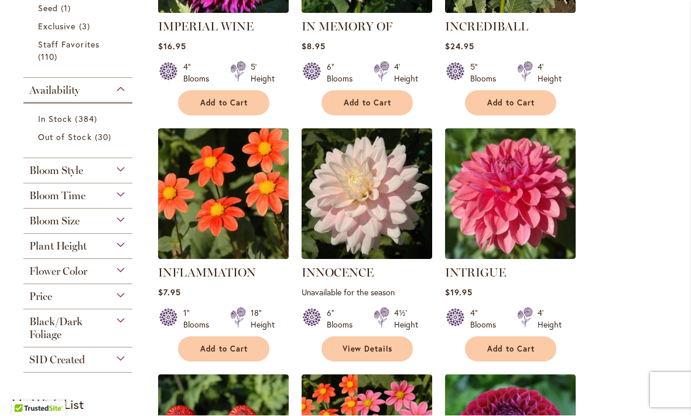
click at [367, 348] on span "View Details" at bounding box center [368, 349] width 50 height 10
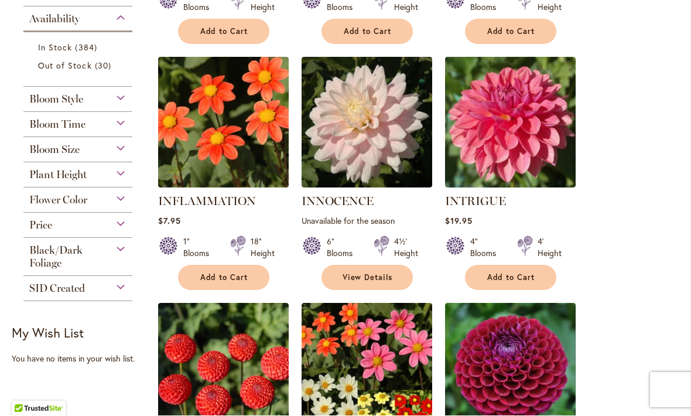
scroll to position [498, 0]
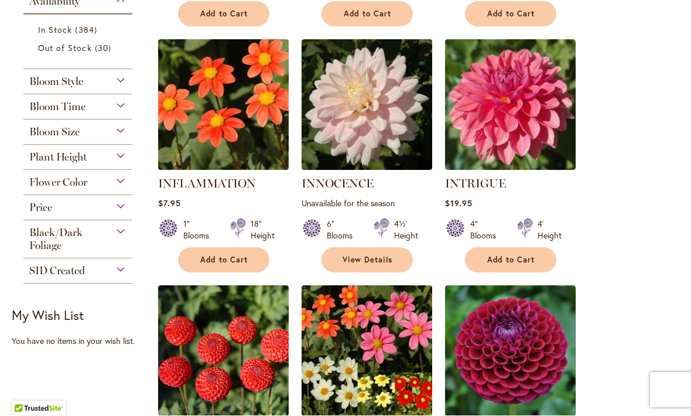
click at [371, 265] on link "View Details" at bounding box center [366, 260] width 91 height 25
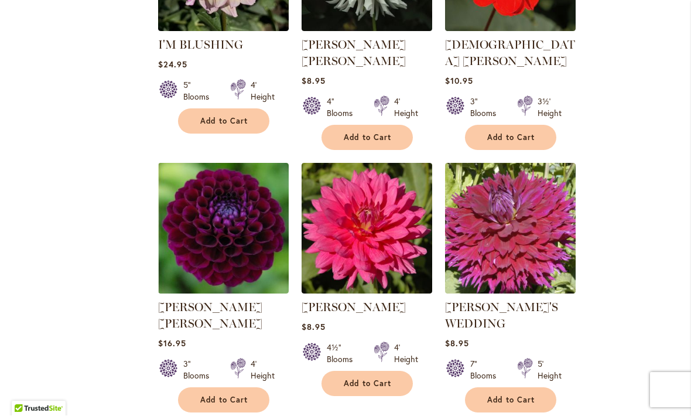
scroll to position [1142, 0]
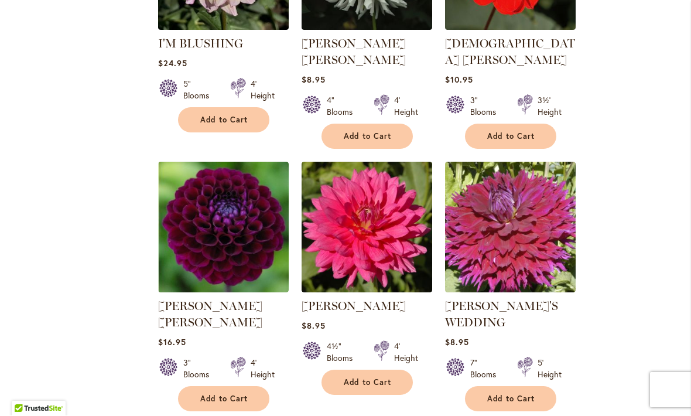
click at [218, 394] on span "Add to Cart" at bounding box center [224, 399] width 48 height 10
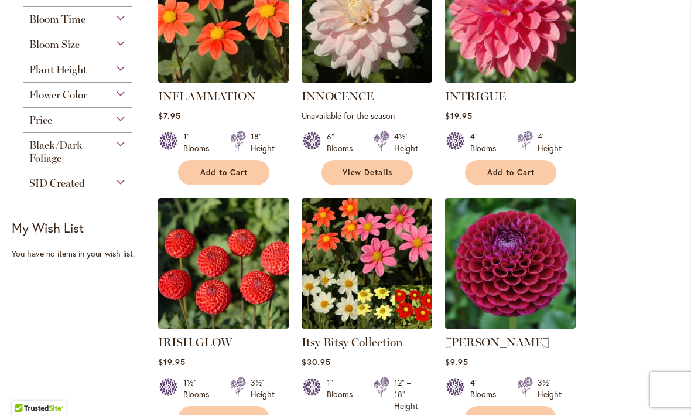
scroll to position [607, 0]
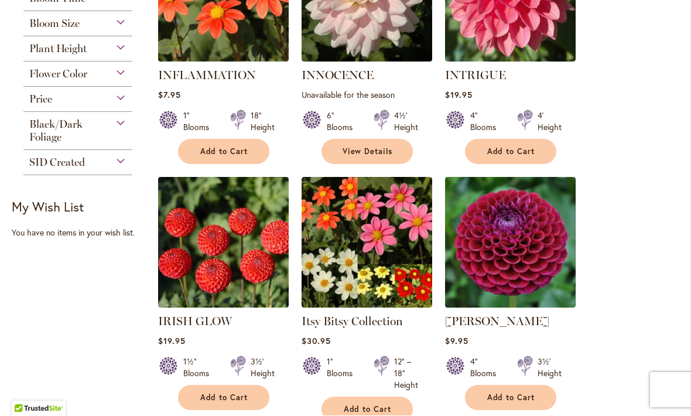
click at [501, 148] on span "Add to Cart" at bounding box center [511, 152] width 48 height 10
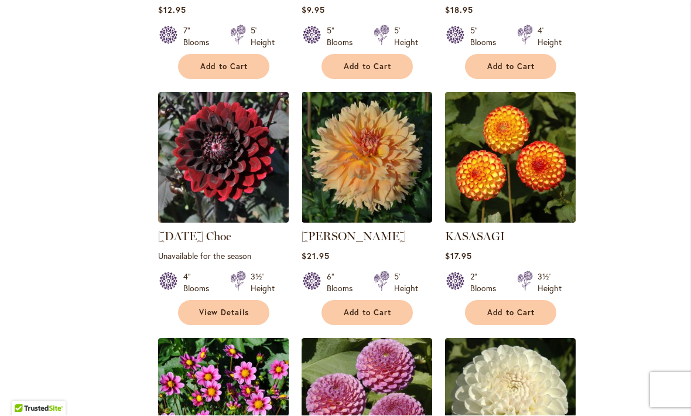
scroll to position [1969, 0]
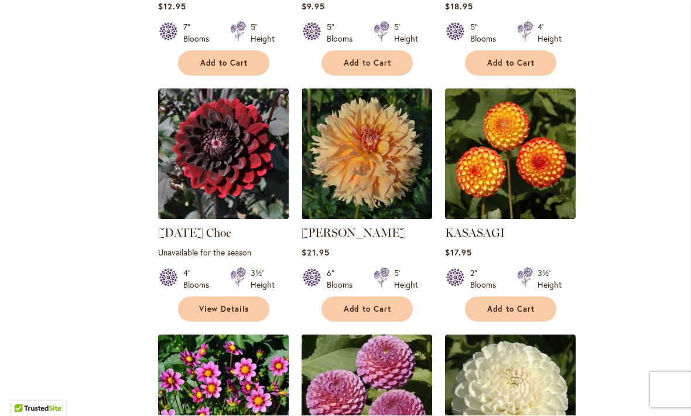
click at [362, 304] on span "Add to Cart" at bounding box center [368, 309] width 48 height 10
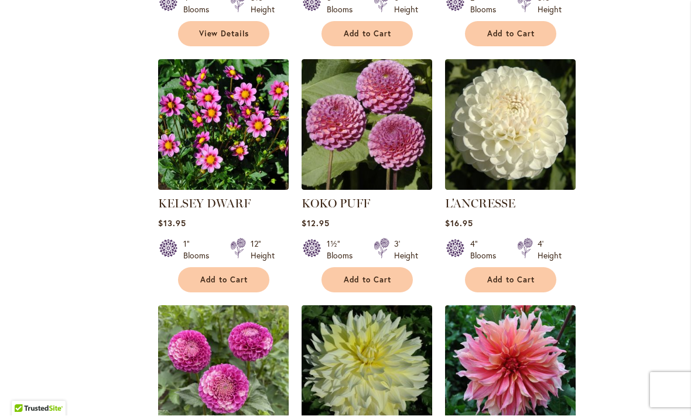
scroll to position [2245, 0]
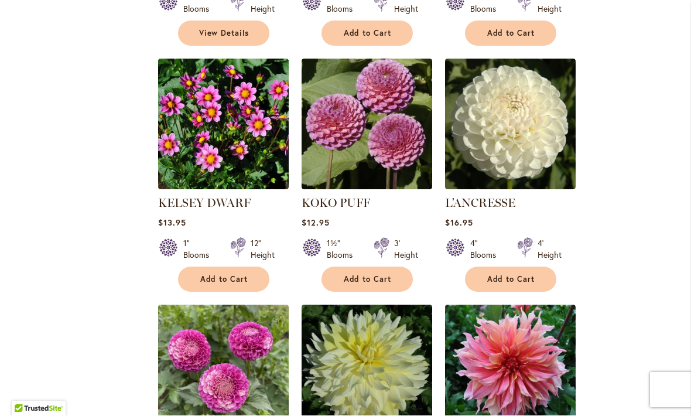
click at [491, 275] on span "Add to Cart" at bounding box center [511, 280] width 48 height 10
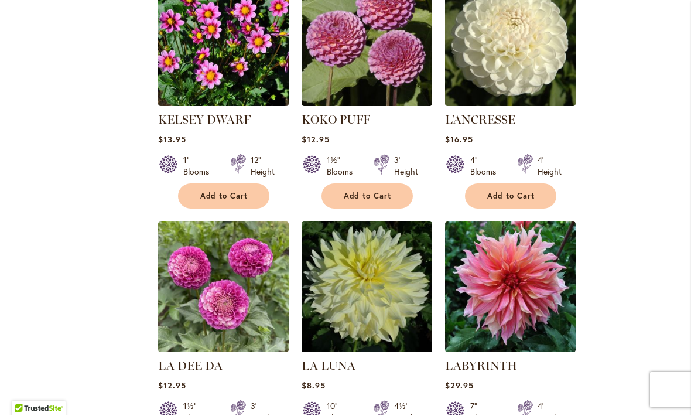
scroll to position [2408, 0]
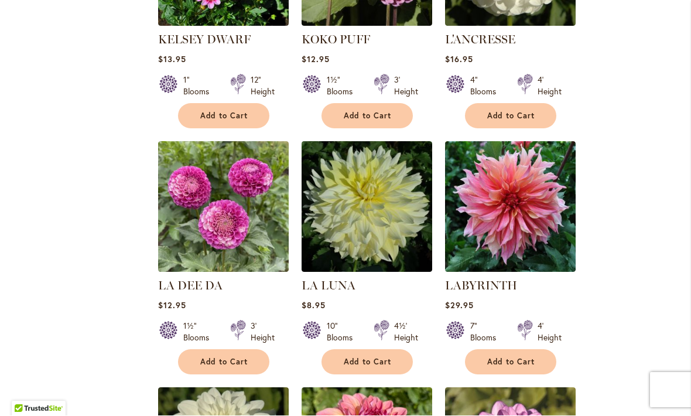
click at [499, 357] on span "Add to Cart" at bounding box center [511, 362] width 48 height 10
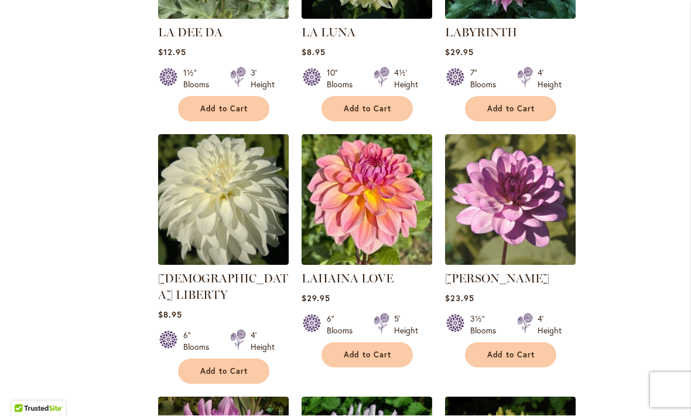
scroll to position [2670, 0]
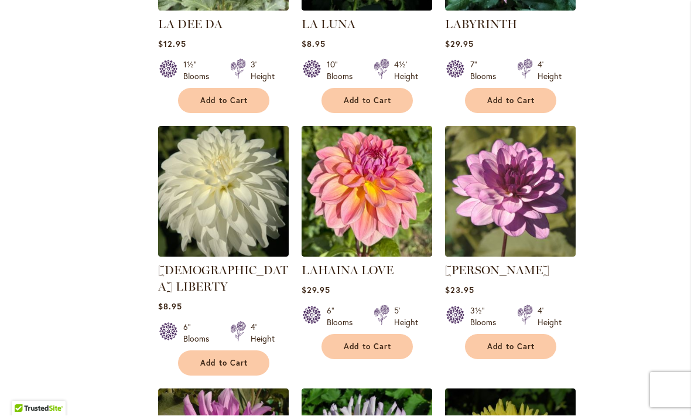
click at [220, 358] on span "Add to Cart" at bounding box center [224, 363] width 48 height 10
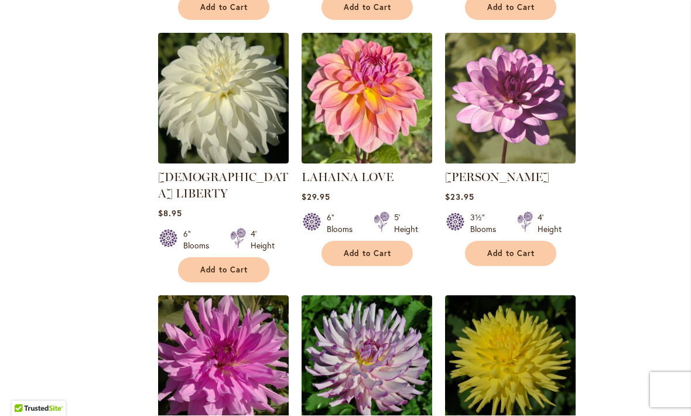
scroll to position [2736, 0]
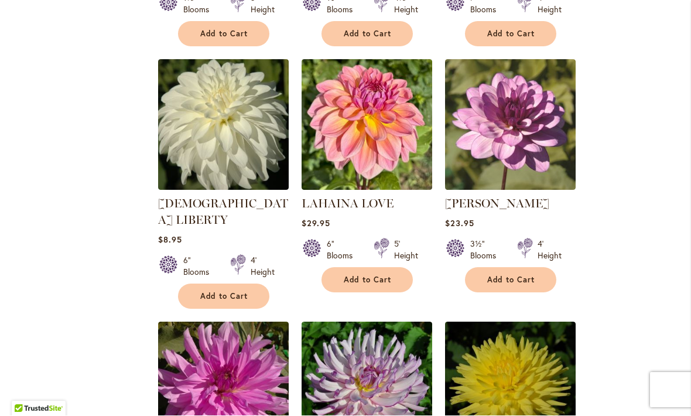
click at [363, 271] on button "Add to Cart" at bounding box center [366, 280] width 91 height 25
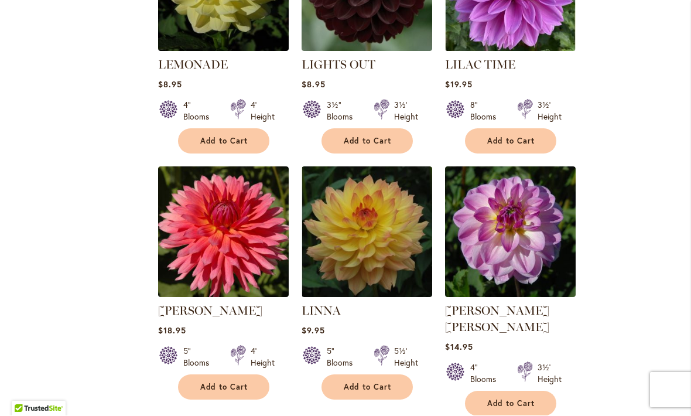
scroll to position [3428, 0]
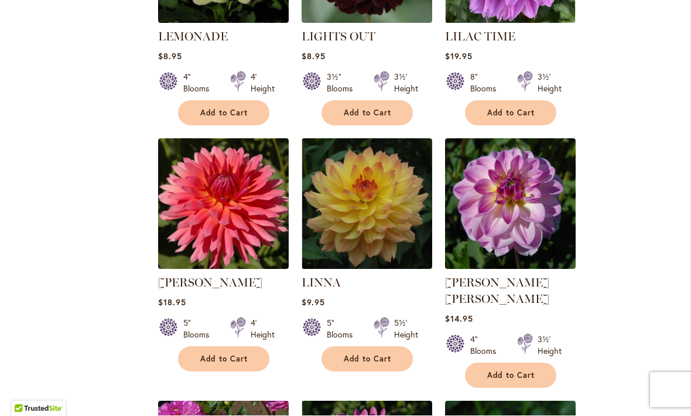
click at [355, 347] on button "Add to Cart" at bounding box center [366, 359] width 91 height 25
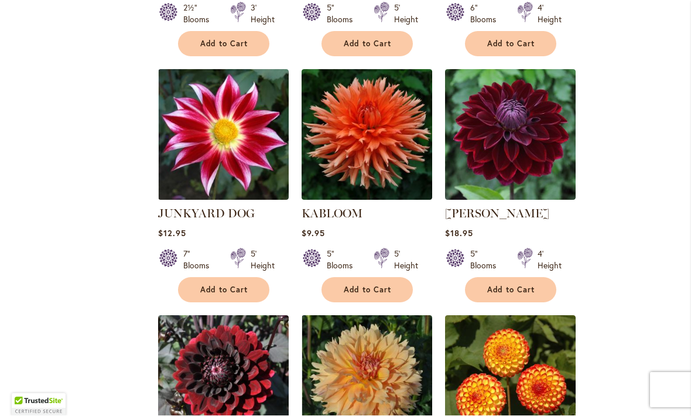
scroll to position [1744, 0]
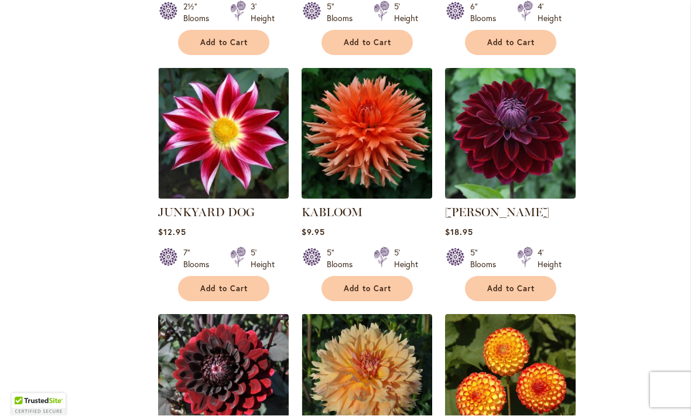
click at [356, 284] on span "Add to Cart" at bounding box center [368, 289] width 48 height 10
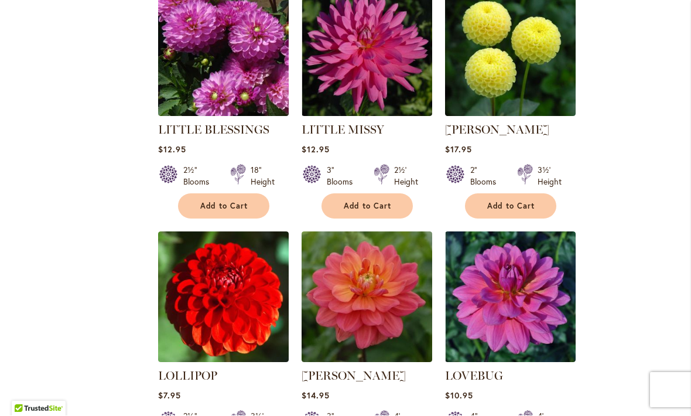
scroll to position [3844, 0]
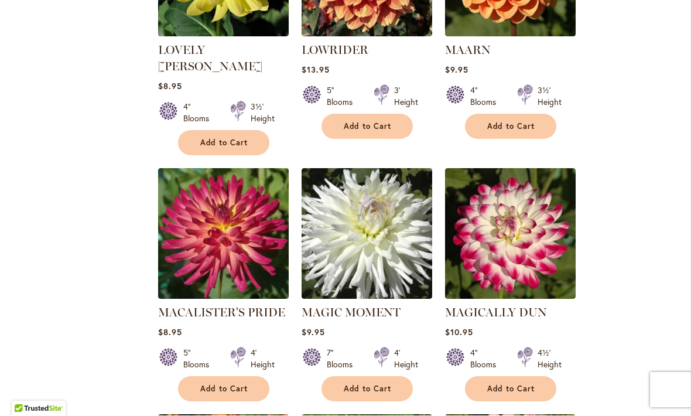
scroll to position [4418, 0]
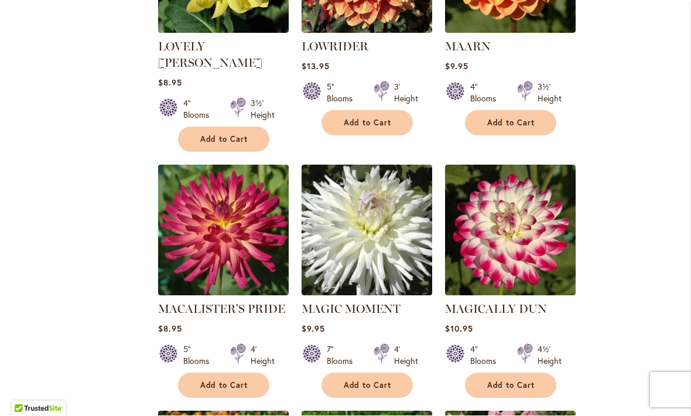
click at [372, 373] on button "Add to Cart" at bounding box center [366, 385] width 91 height 25
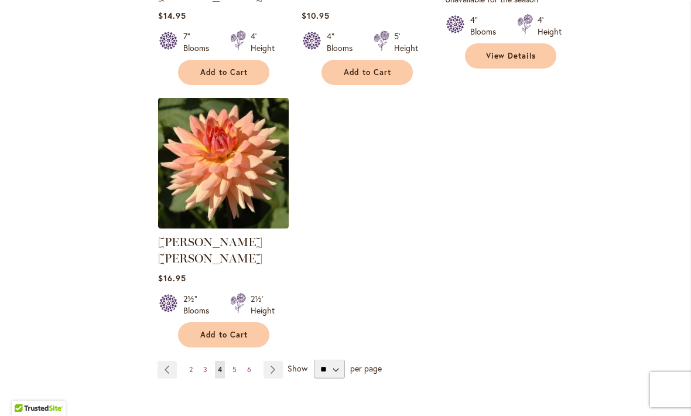
scroll to position [5542, 0]
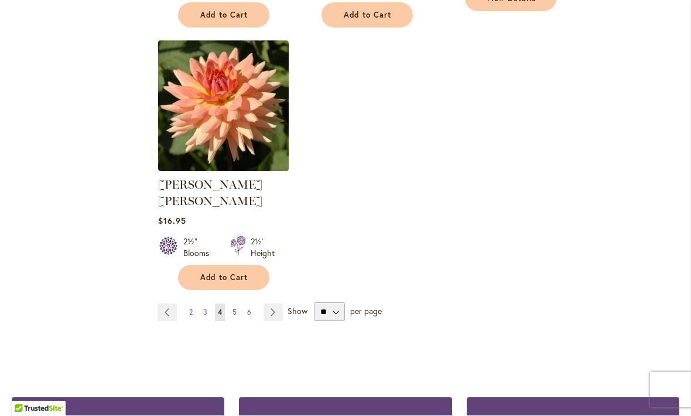
click at [238, 304] on link "Page 5" at bounding box center [235, 313] width 10 height 18
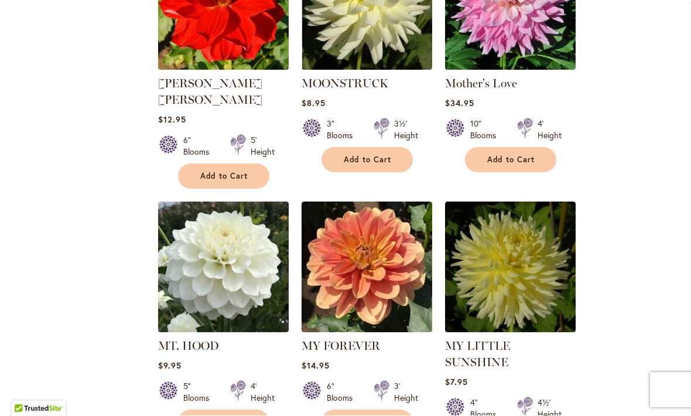
scroll to position [1606, 0]
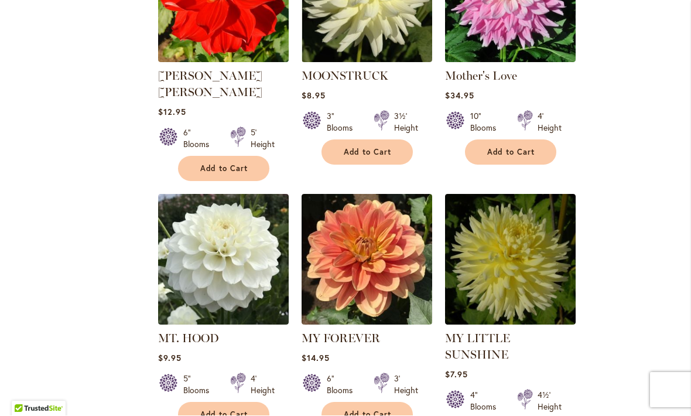
click at [223, 410] on span "Add to Cart" at bounding box center [224, 415] width 48 height 10
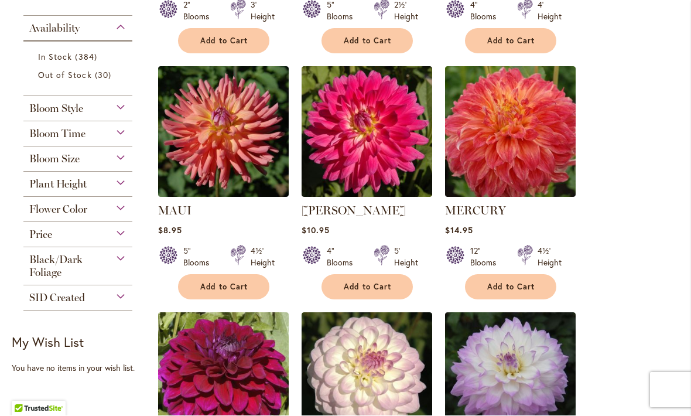
scroll to position [487, 0]
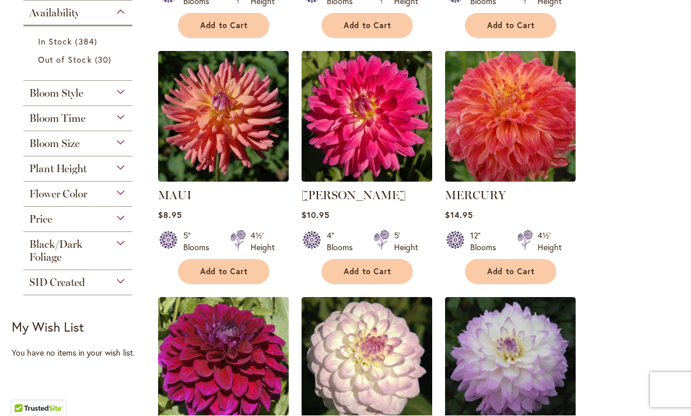
click at [382, 271] on span "Add to Cart" at bounding box center [368, 272] width 48 height 10
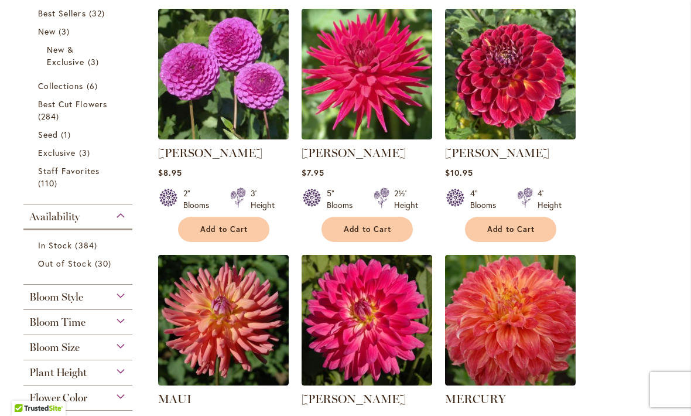
scroll to position [455, 0]
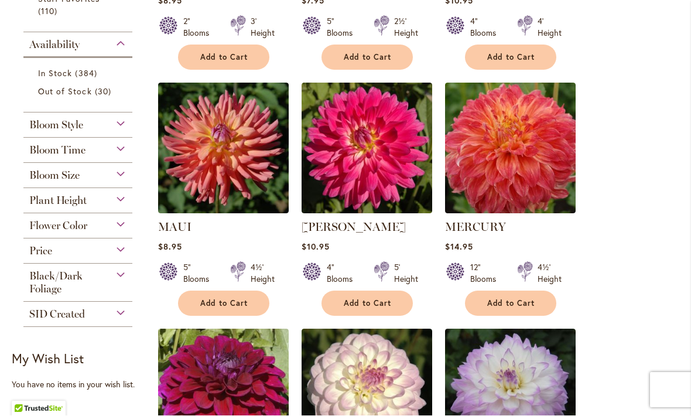
click at [509, 302] on span "Add to Cart" at bounding box center [511, 304] width 48 height 10
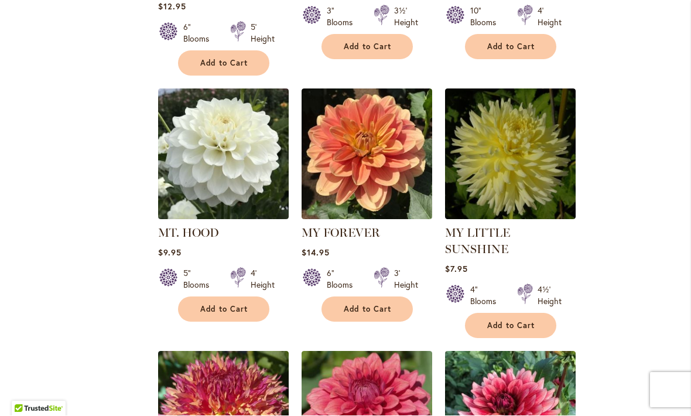
scroll to position [1710, 0]
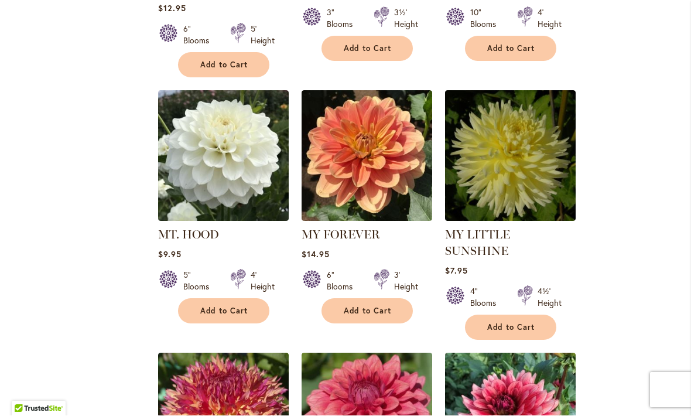
click at [375, 306] on span "Add to Cart" at bounding box center [368, 311] width 48 height 10
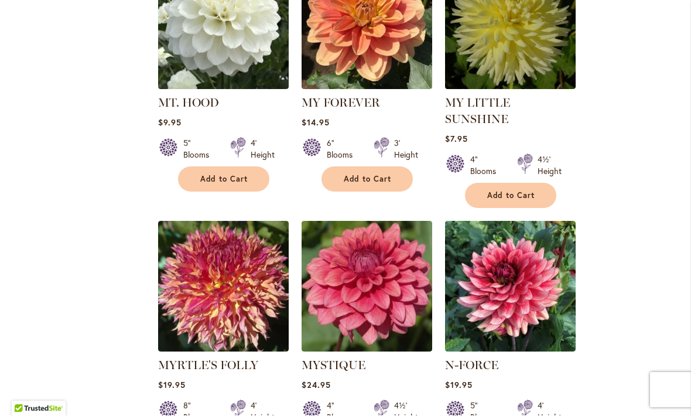
scroll to position [1894, 0]
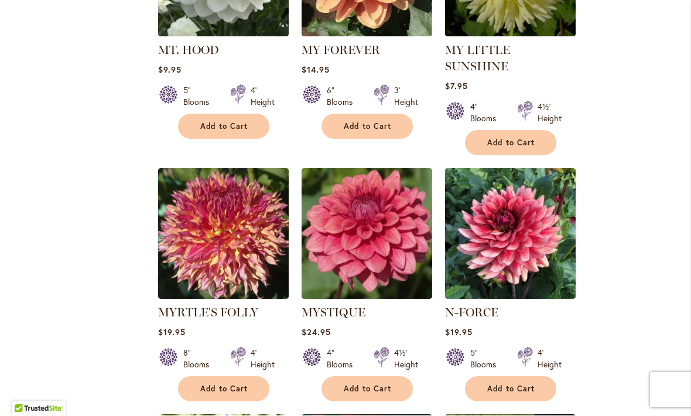
click at [527, 384] on span "Add to Cart" at bounding box center [511, 389] width 48 height 10
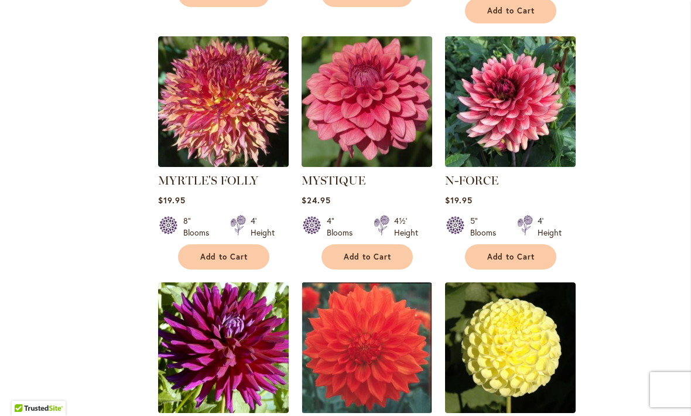
scroll to position [2025, 0]
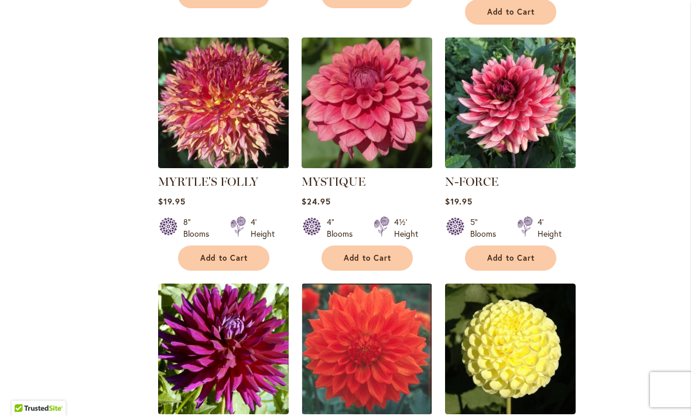
click at [516, 74] on img at bounding box center [510, 103] width 131 height 131
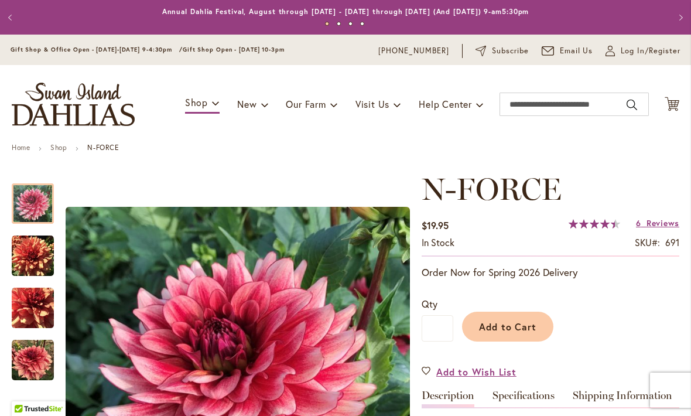
click at [44, 252] on img "N-FORCE" at bounding box center [33, 256] width 42 height 42
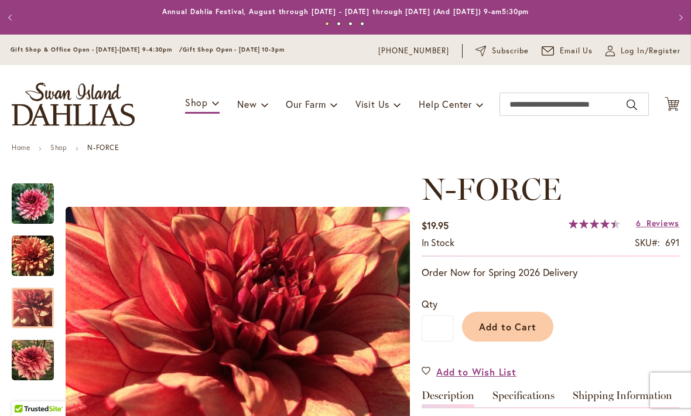
click at [28, 307] on img "N-FORCE" at bounding box center [33, 308] width 42 height 42
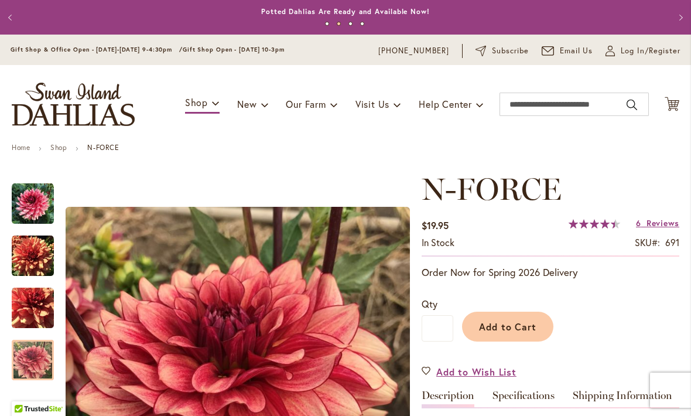
click at [34, 360] on img "N-FORCE" at bounding box center [33, 360] width 42 height 42
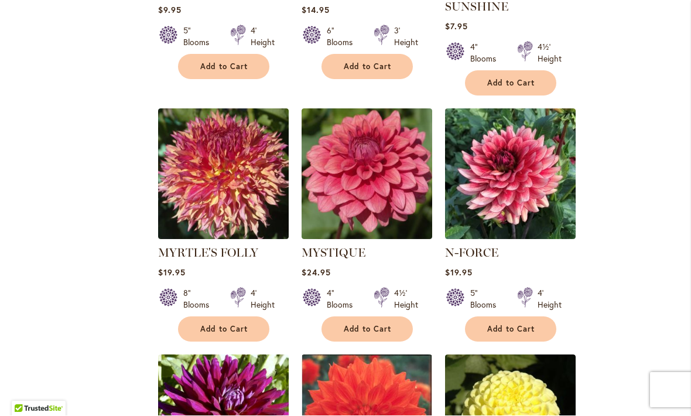
scroll to position [1955, 0]
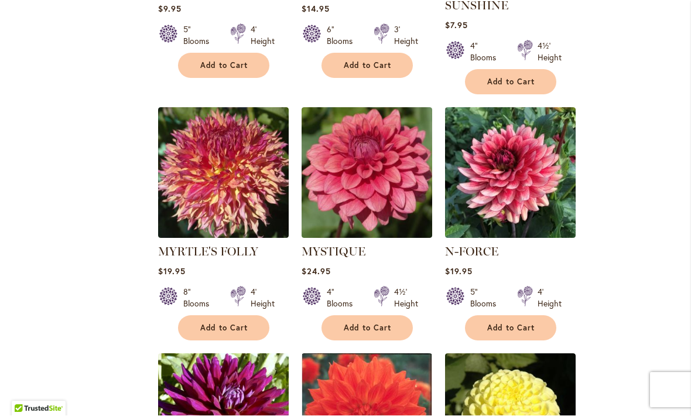
click at [366, 316] on button "Add to Cart" at bounding box center [366, 328] width 91 height 25
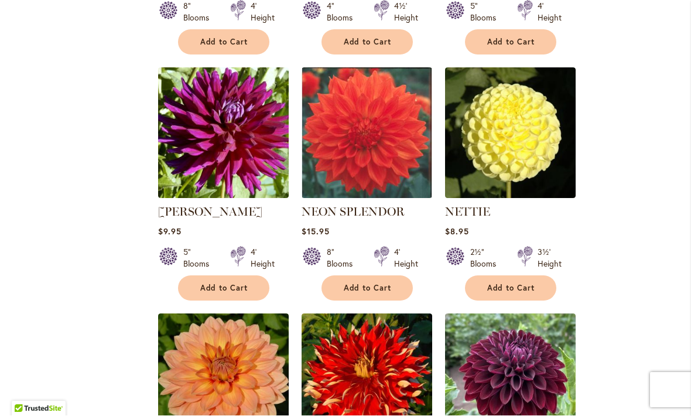
scroll to position [2240, 0]
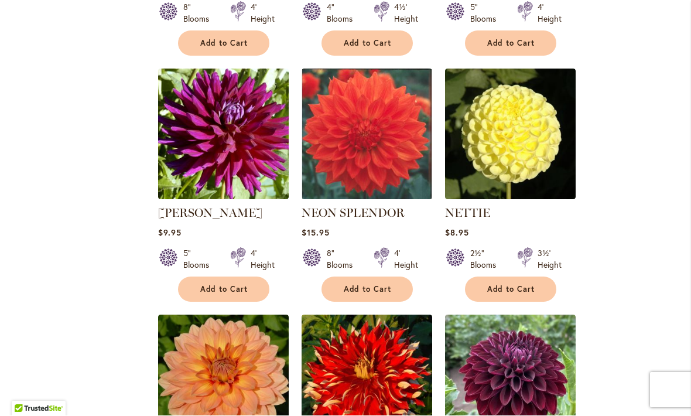
click at [237, 277] on button "Add to Cart" at bounding box center [223, 289] width 91 height 25
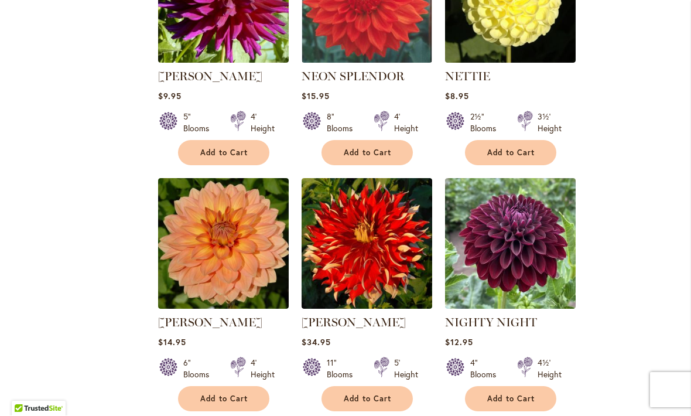
scroll to position [2377, 0]
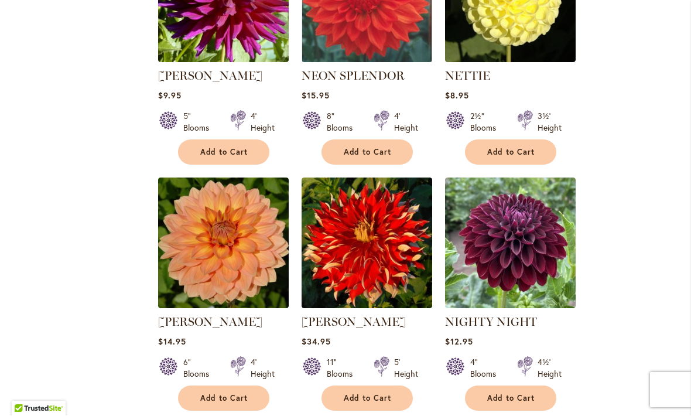
click at [513, 394] on span "Add to Cart" at bounding box center [511, 399] width 48 height 10
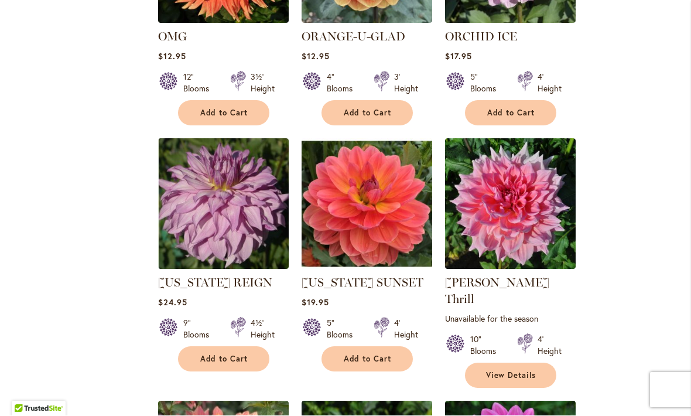
scroll to position [3155, 0]
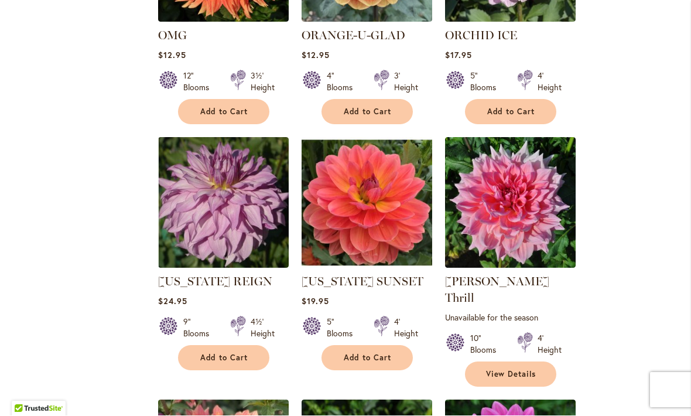
click at [513, 362] on link "View Details" at bounding box center [510, 374] width 91 height 25
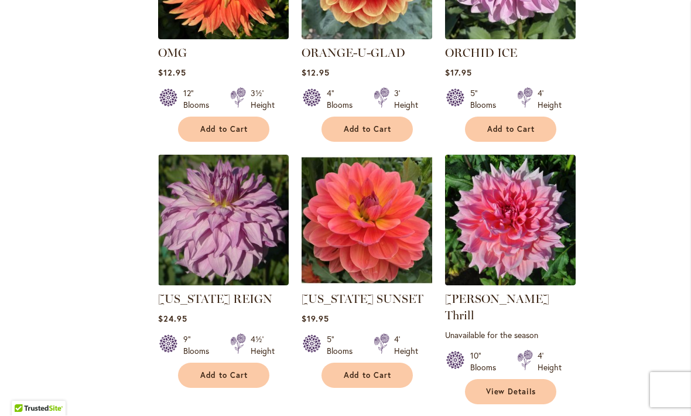
scroll to position [3143, 0]
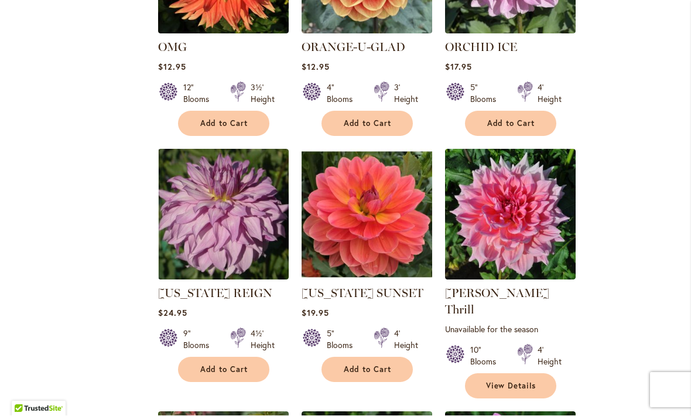
click at [371, 357] on button "Add to Cart" at bounding box center [366, 369] width 91 height 25
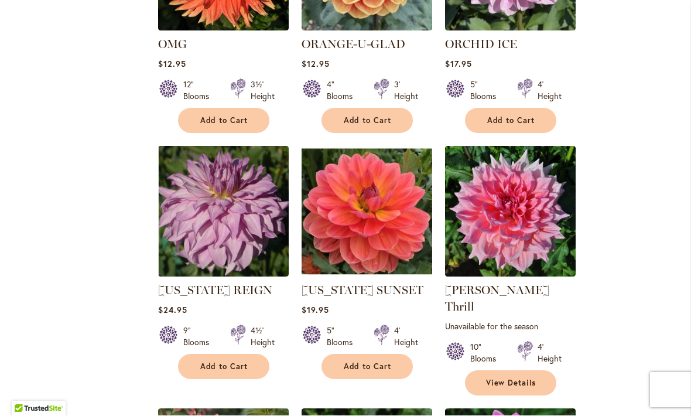
click at [218, 354] on button "Add to Cart" at bounding box center [223, 366] width 91 height 25
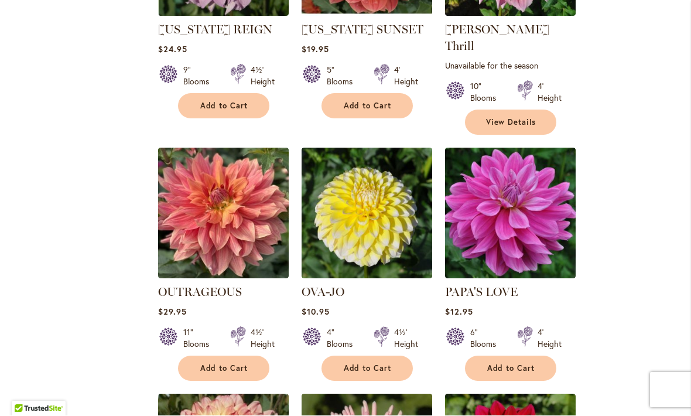
scroll to position [3409, 0]
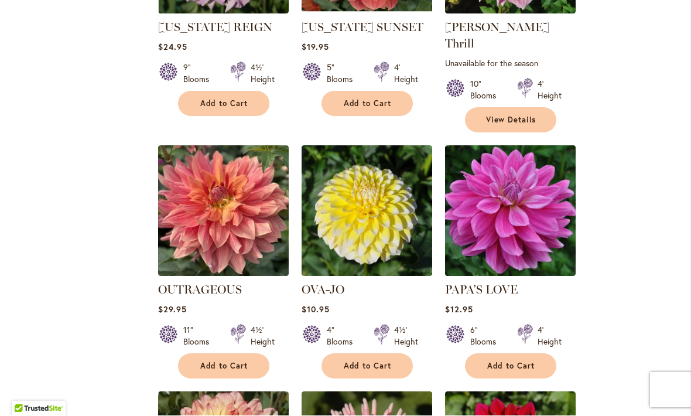
click at [363, 361] on span "Add to Cart" at bounding box center [368, 366] width 48 height 10
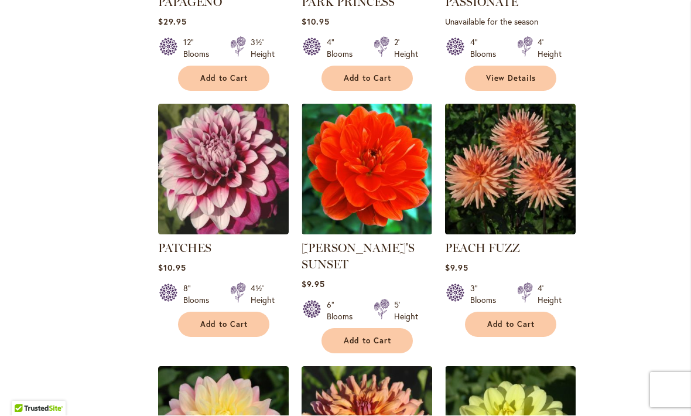
scroll to position [3950, 0]
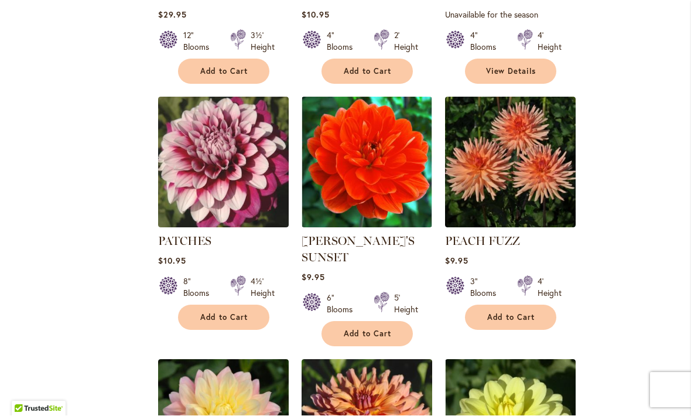
click at [515, 313] on span "Add to Cart" at bounding box center [511, 318] width 48 height 10
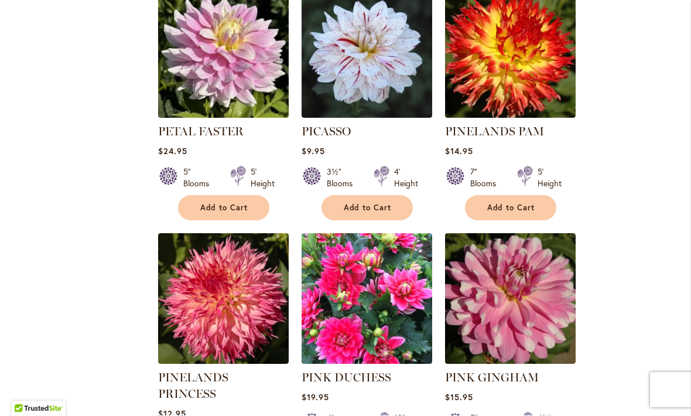
scroll to position [4856, 0]
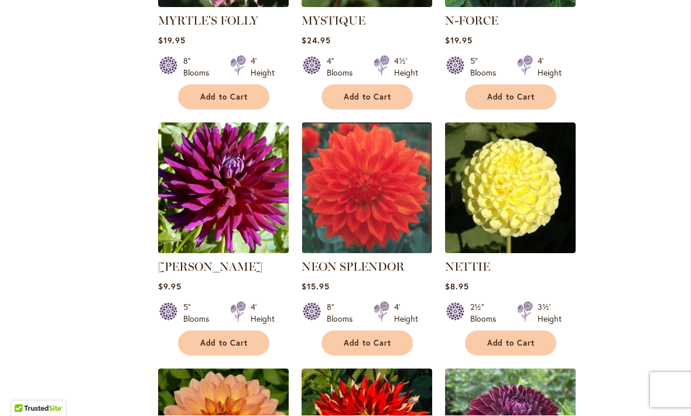
scroll to position [2210, 0]
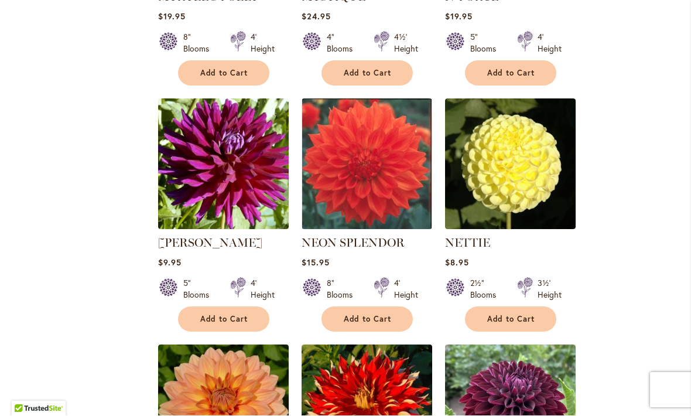
click at [507, 314] on span "Add to Cart" at bounding box center [511, 319] width 48 height 10
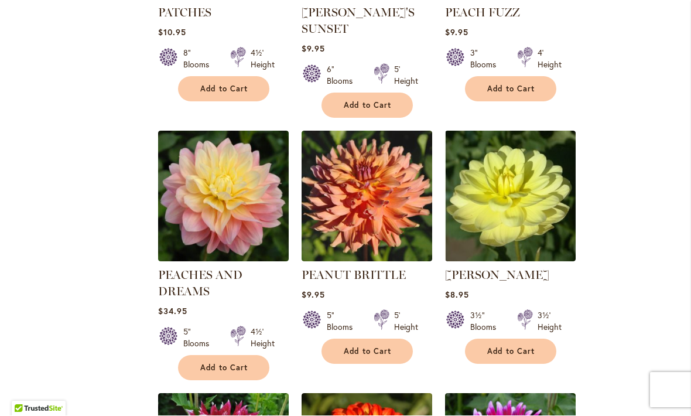
scroll to position [4182, 0]
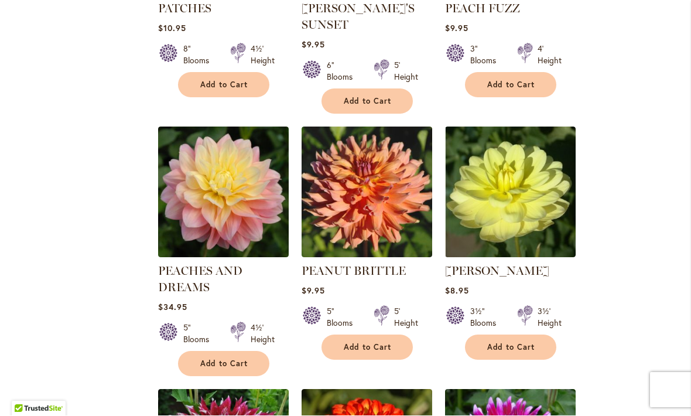
click at [368, 335] on button "Add to Cart" at bounding box center [366, 347] width 91 height 25
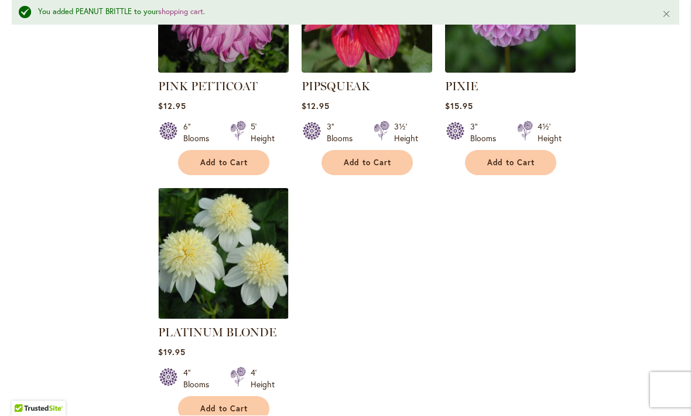
scroll to position [5432, 0]
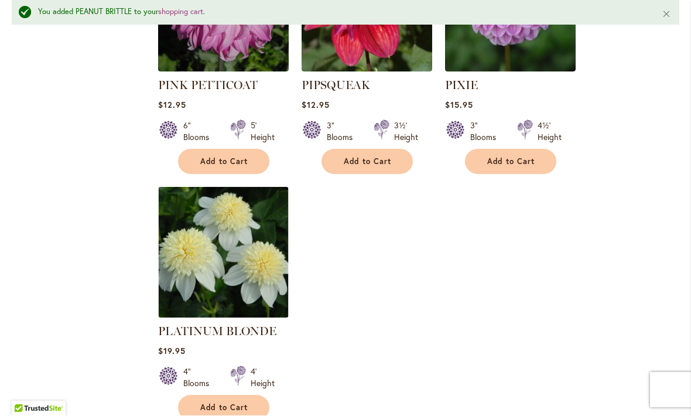
click at [213, 403] on span "Add to Cart" at bounding box center [224, 408] width 48 height 10
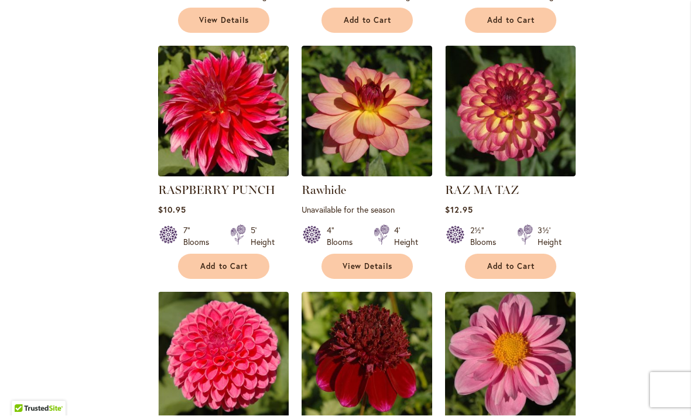
scroll to position [1002, 0]
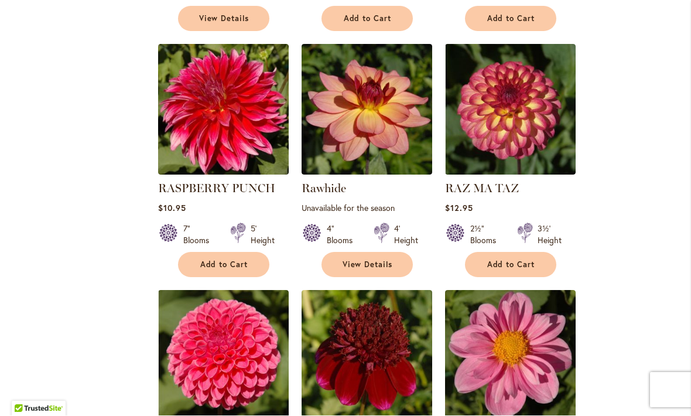
click at [210, 268] on span "Add to Cart" at bounding box center [224, 265] width 48 height 10
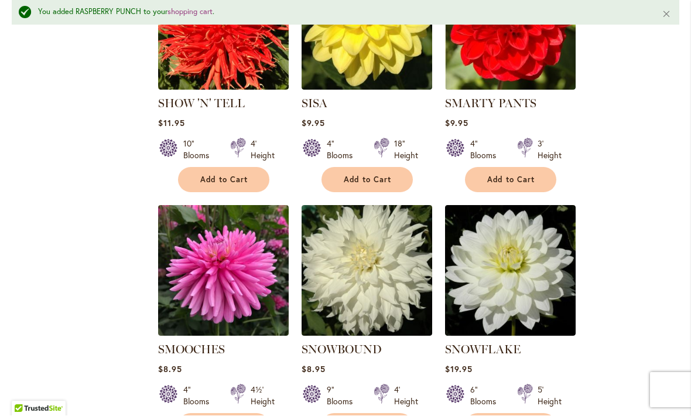
scroll to position [2375, 0]
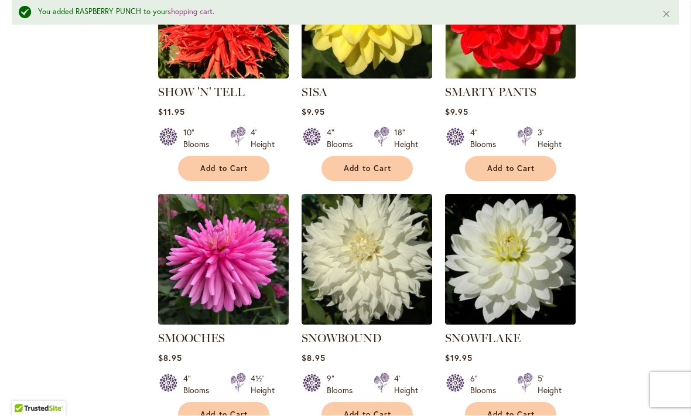
click at [349, 410] on span "Add to Cart" at bounding box center [368, 415] width 48 height 10
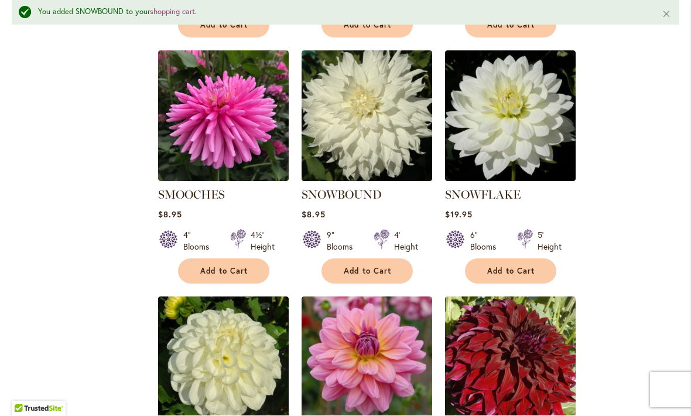
scroll to position [2518, 0]
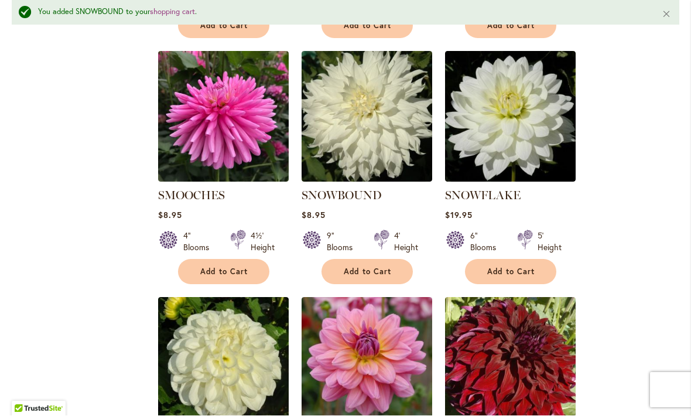
click at [508, 267] on span "Add to Cart" at bounding box center [511, 272] width 48 height 10
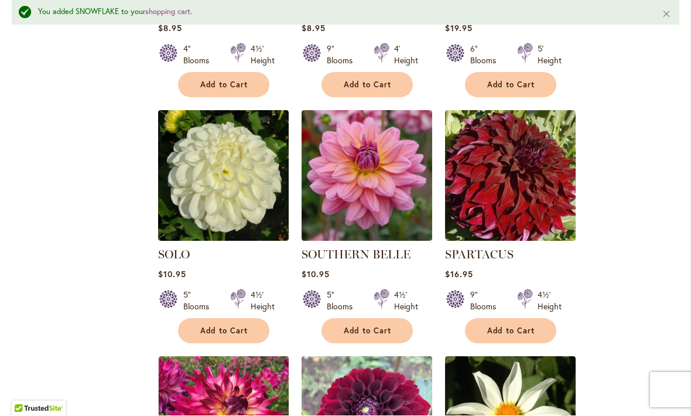
scroll to position [2703, 0]
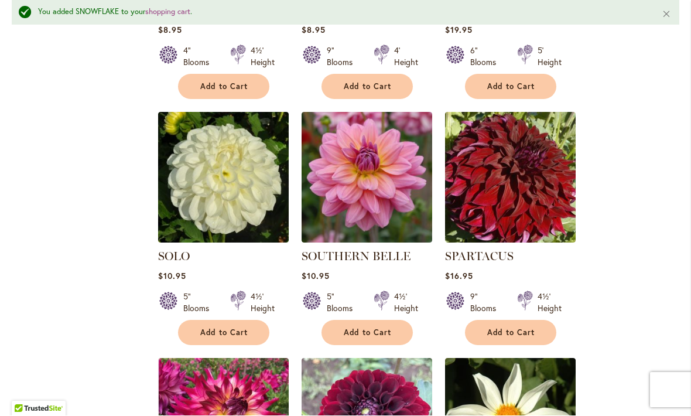
click at [222, 326] on button "Add to Cart" at bounding box center [223, 332] width 91 height 25
click at [367, 328] on span "Add to Cart" at bounding box center [368, 333] width 48 height 10
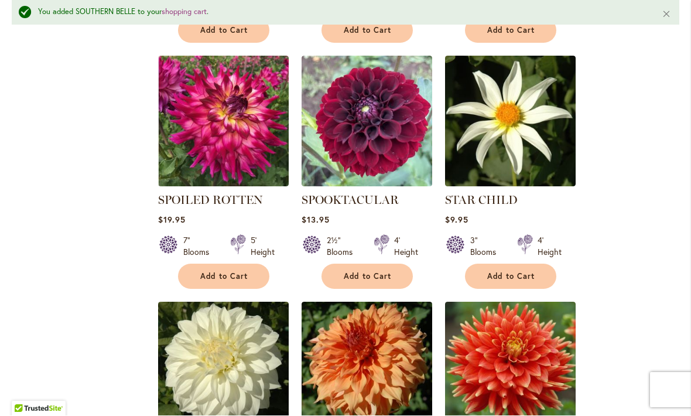
scroll to position [3012, 0]
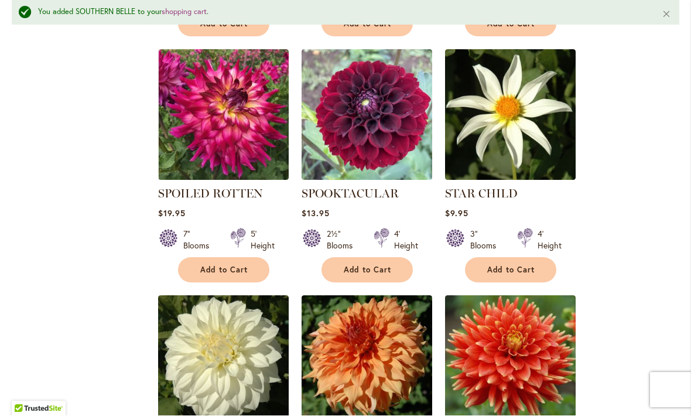
click at [214, 264] on button "Add to Cart" at bounding box center [223, 270] width 91 height 25
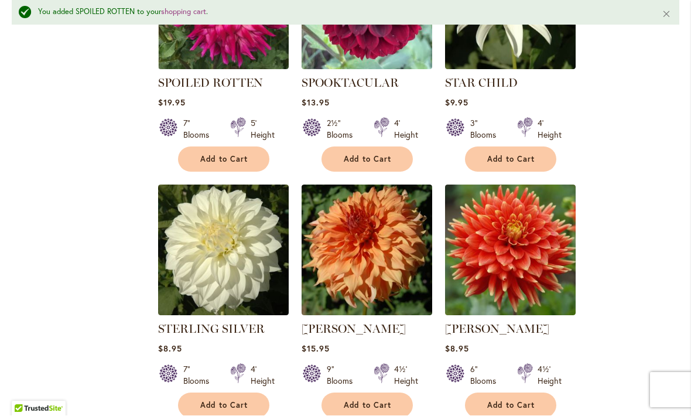
scroll to position [3125, 0]
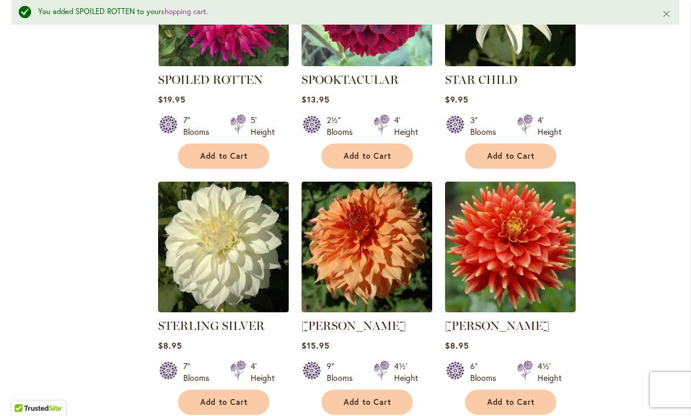
click at [215, 398] on span "Add to Cart" at bounding box center [224, 403] width 48 height 10
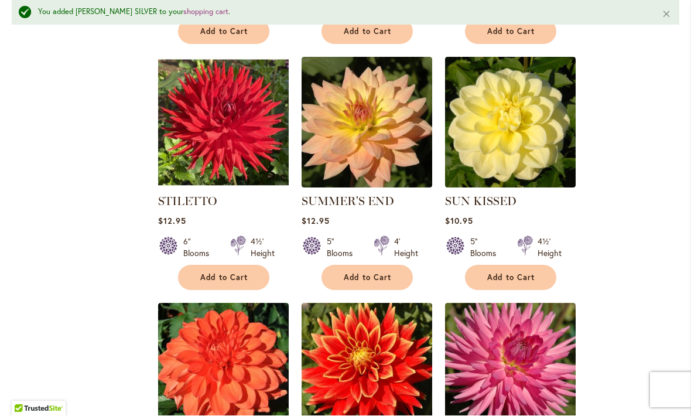
scroll to position [3534, 0]
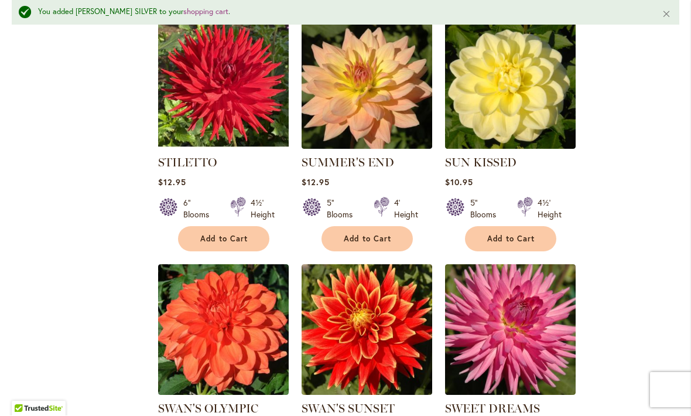
click at [374, 234] on span "Add to Cart" at bounding box center [368, 239] width 48 height 10
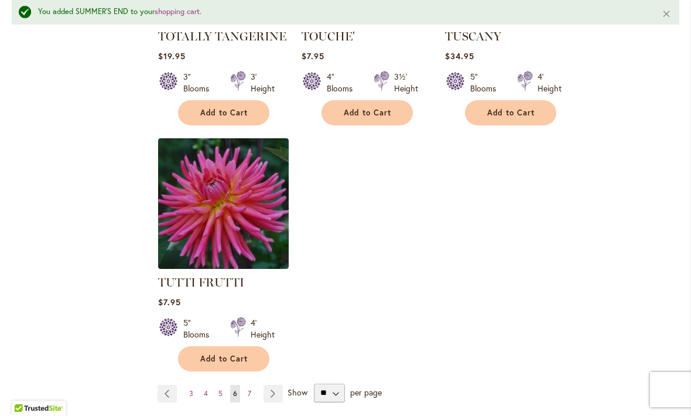
scroll to position [5420, 0]
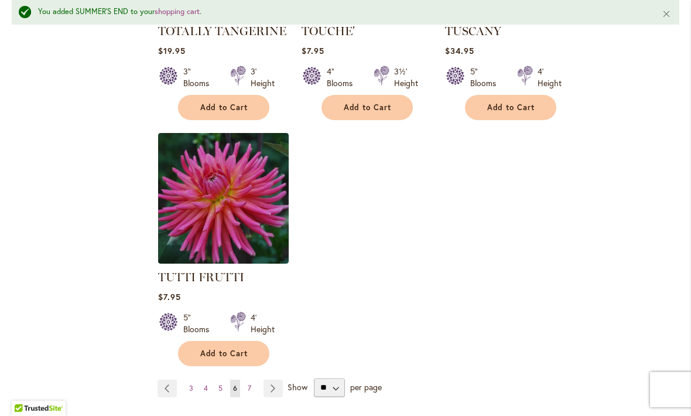
click at [249, 384] on span "7" at bounding box center [250, 388] width 4 height 9
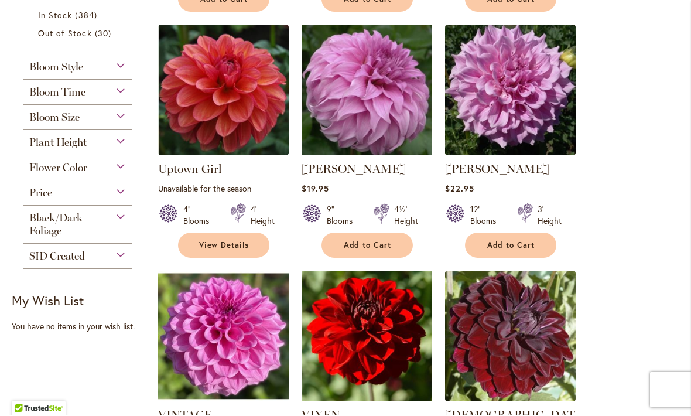
scroll to position [514, 0]
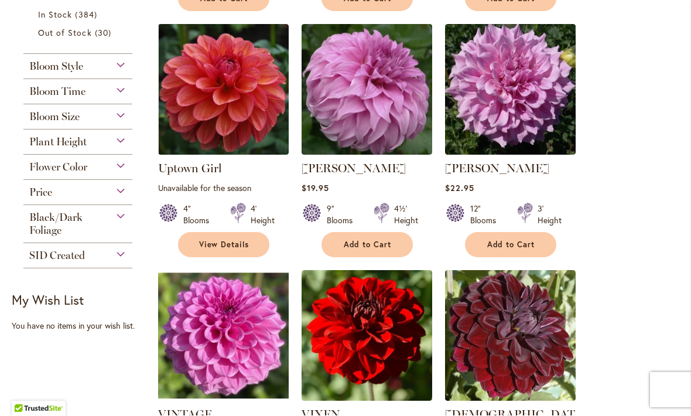
click at [359, 246] on span "Add to Cart" at bounding box center [368, 245] width 48 height 10
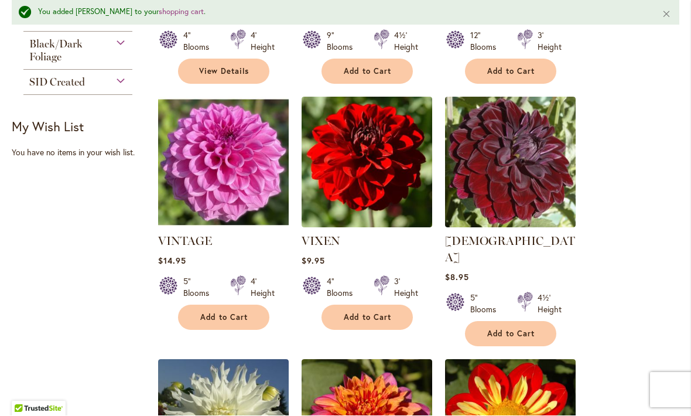
scroll to position [727, 0]
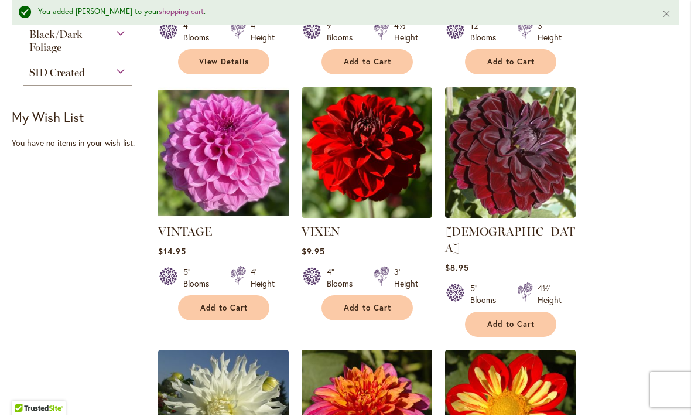
click at [364, 316] on button "Add to Cart" at bounding box center [366, 308] width 91 height 25
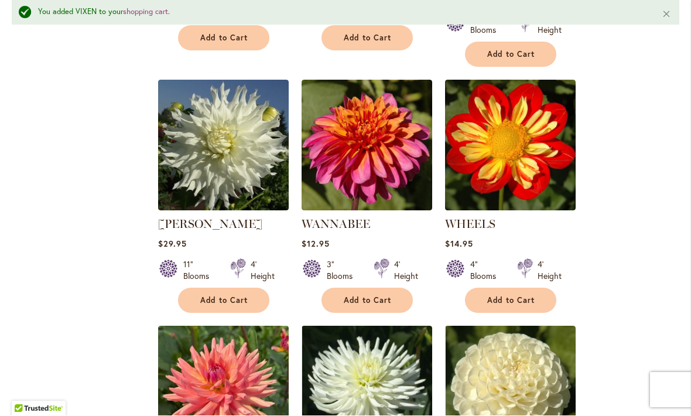
scroll to position [998, 0]
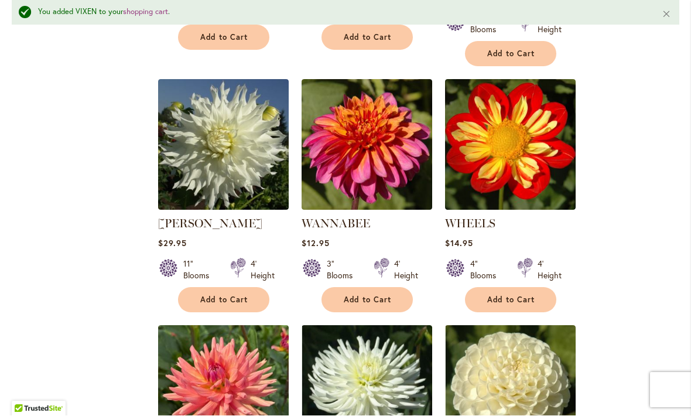
click at [365, 288] on button "Add to Cart" at bounding box center [366, 300] width 91 height 25
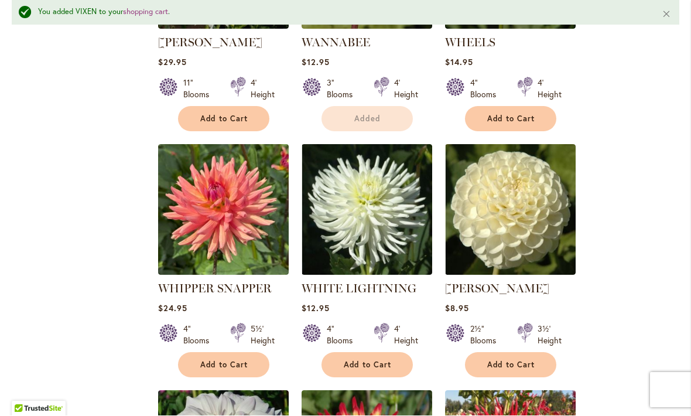
scroll to position [1179, 0]
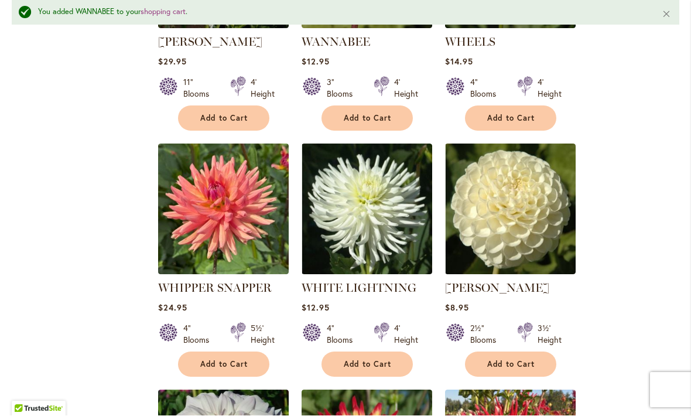
click at [365, 360] on span "Add to Cart" at bounding box center [368, 365] width 48 height 10
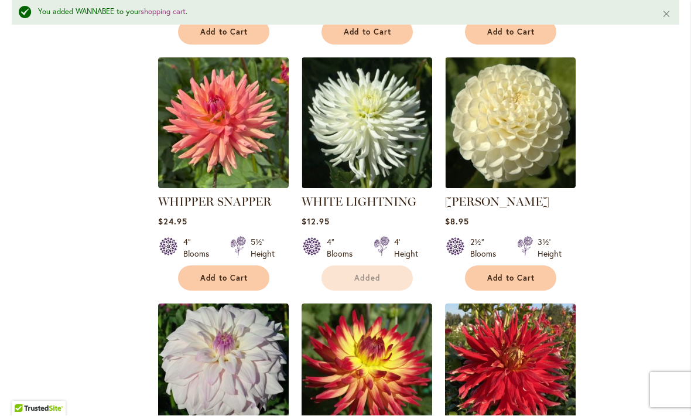
scroll to position [1273, 0]
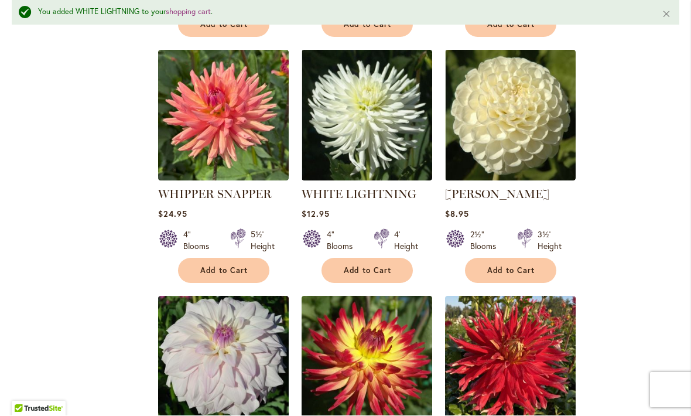
click at [497, 266] on span "Add to Cart" at bounding box center [511, 271] width 48 height 10
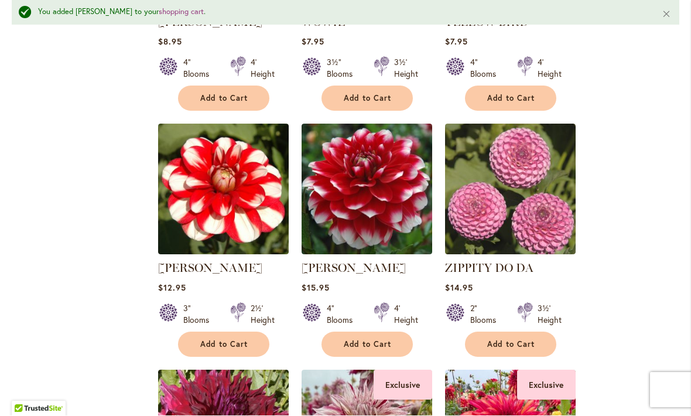
scroll to position [1938, 0]
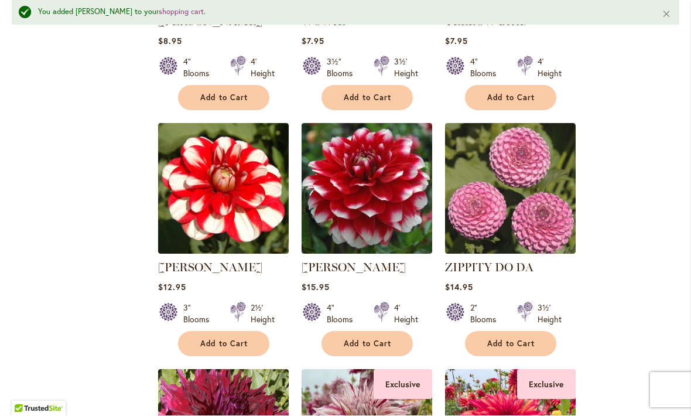
click at [505, 333] on button "Add to Cart" at bounding box center [510, 343] width 91 height 25
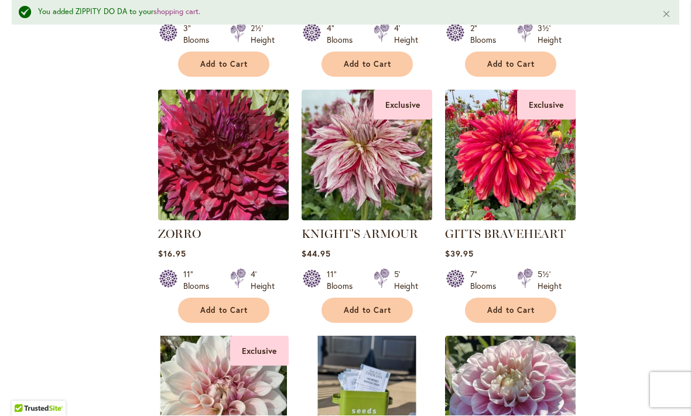
scroll to position [2218, 0]
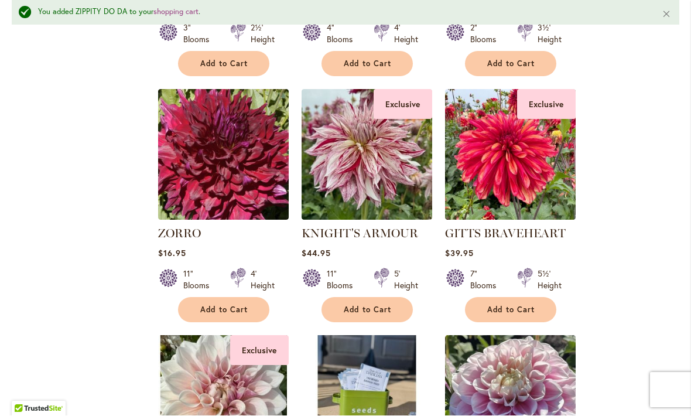
click at [508, 305] on span "Add to Cart" at bounding box center [511, 310] width 48 height 10
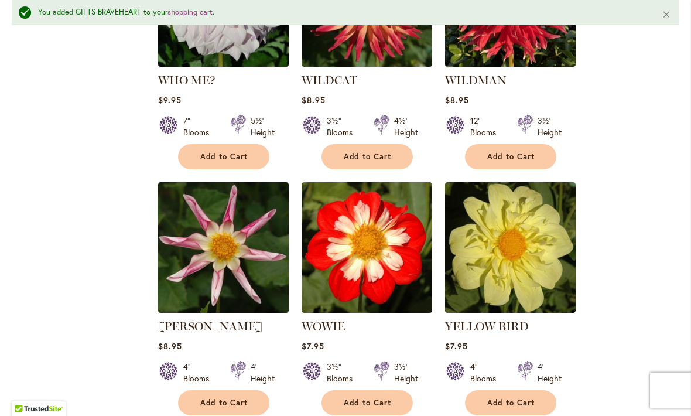
scroll to position [0, 0]
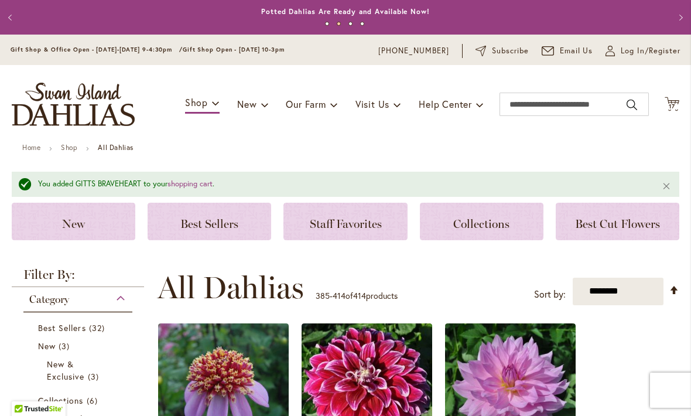
click at [669, 108] on icon at bounding box center [672, 104] width 15 height 14
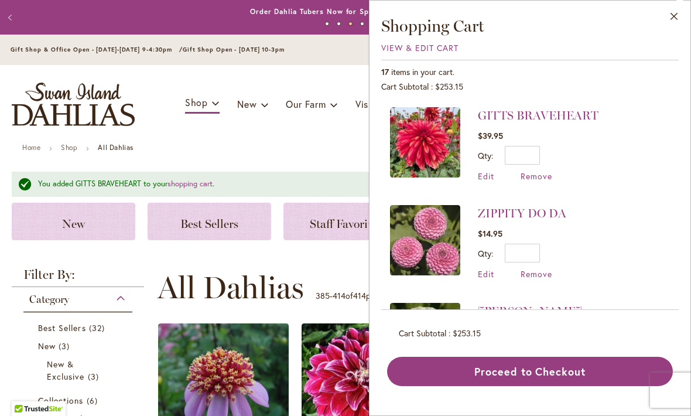
click at [87, 208] on div "New" at bounding box center [74, 221] width 124 height 37
